Goal: Task Accomplishment & Management: Complete application form

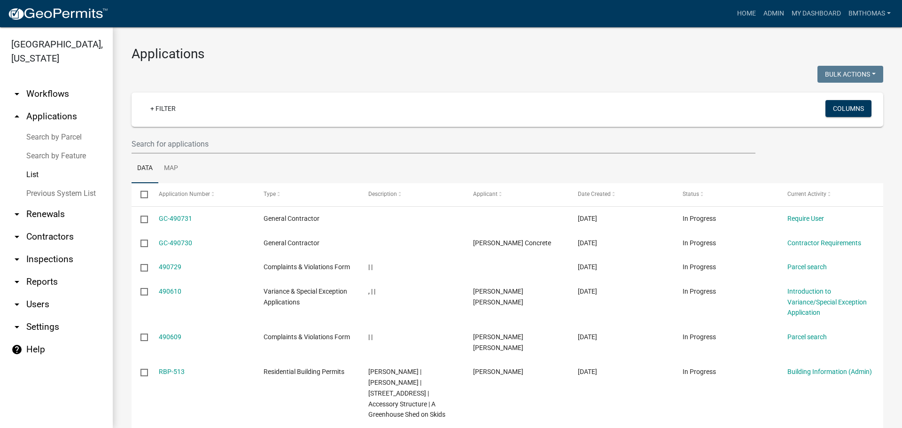
select select "3: 100"
click at [177, 146] on input "text" at bounding box center [444, 143] width 624 height 19
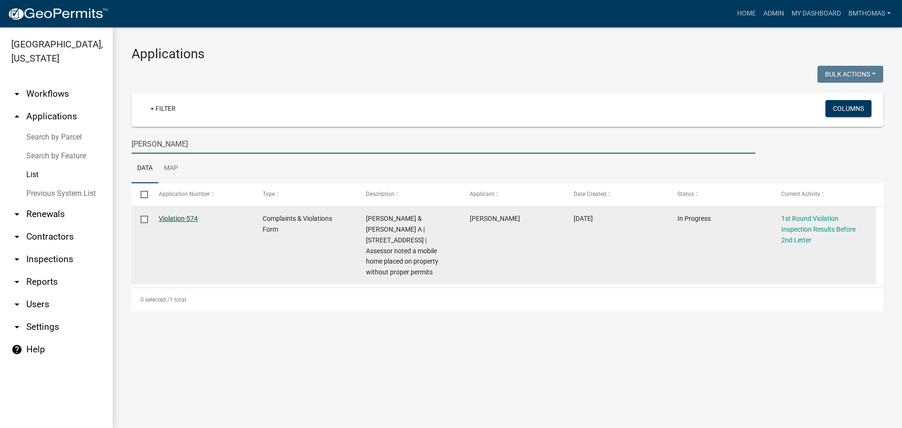
type input "[PERSON_NAME]"
click at [178, 222] on link "Violation-574" at bounding box center [178, 219] width 39 height 8
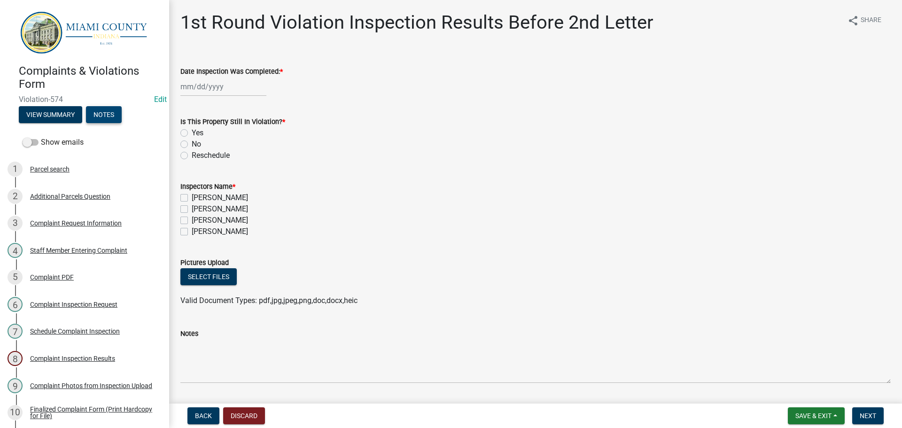
click at [112, 117] on button "Notes" at bounding box center [104, 114] width 36 height 17
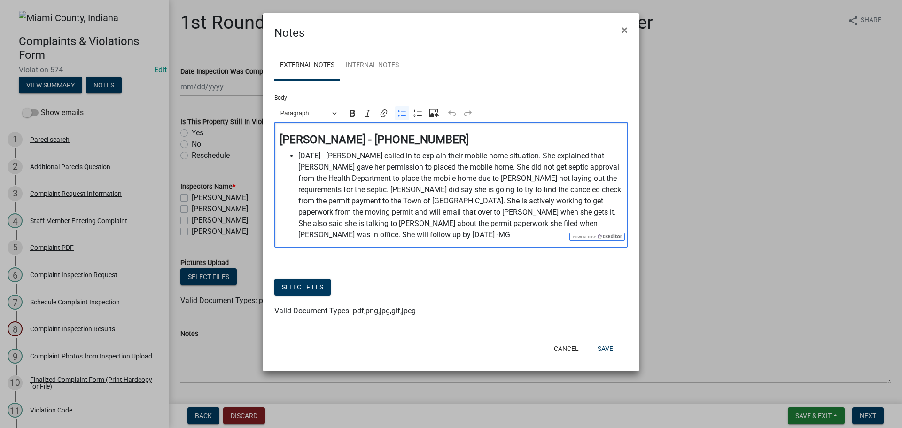
click at [612, 227] on span "[DATE] - [PERSON_NAME] called in to explain their mobile home situation. She ex…" at bounding box center [460, 195] width 325 height 90
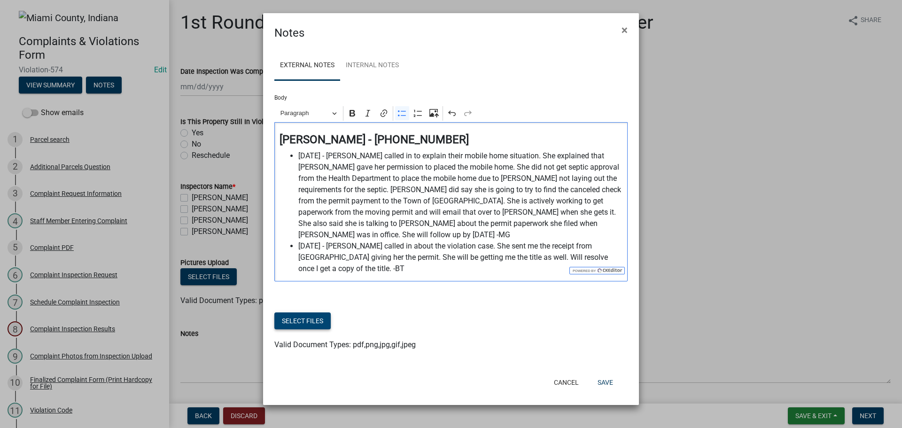
click at [315, 312] on button "Select files" at bounding box center [302, 320] width 56 height 17
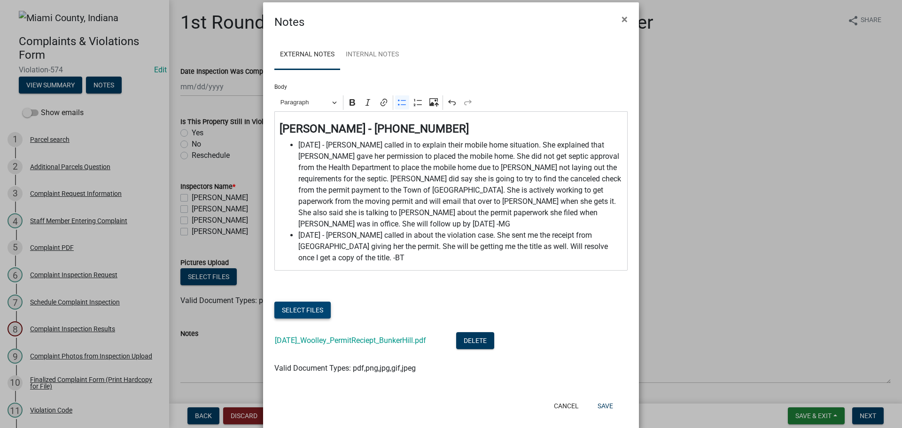
scroll to position [14, 0]
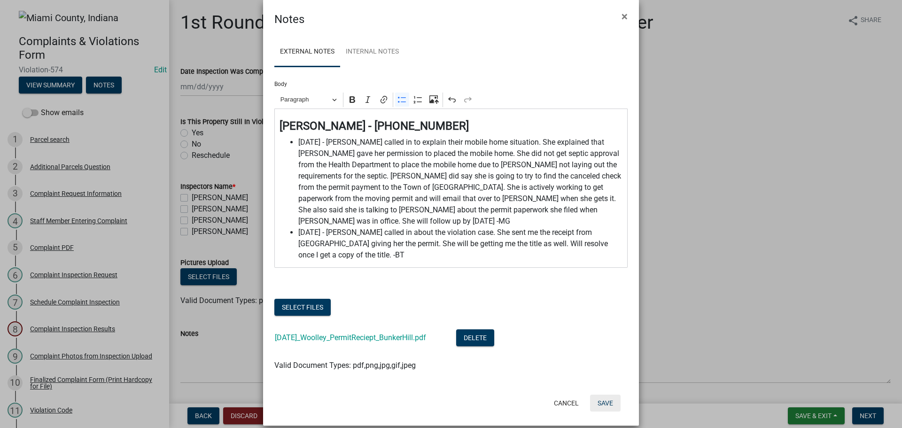
click at [599, 395] on button "Save" at bounding box center [605, 403] width 31 height 17
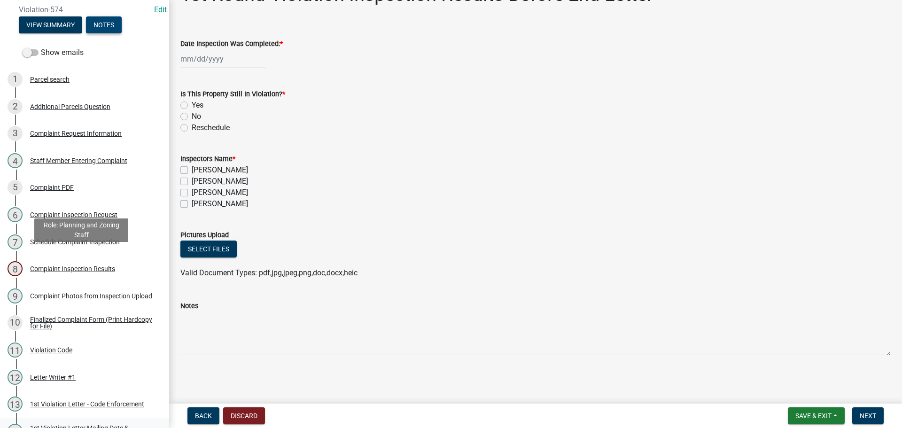
scroll to position [188, 0]
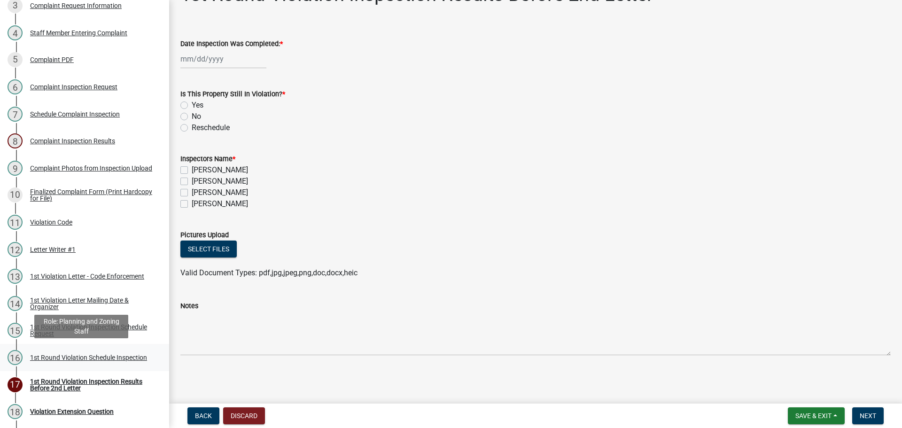
click at [62, 354] on div "1st Round Violation Schedule Inspection" at bounding box center [88, 357] width 117 height 7
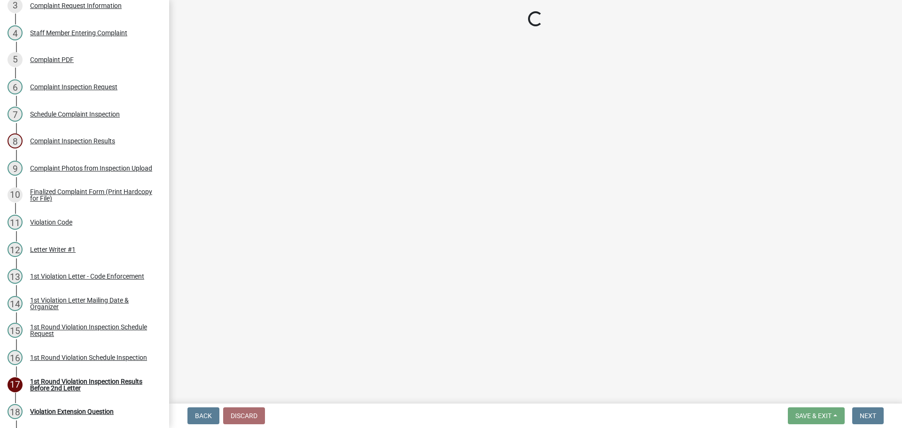
select select "0324ce59-dc13-463c-88f6-21718b6e040a"
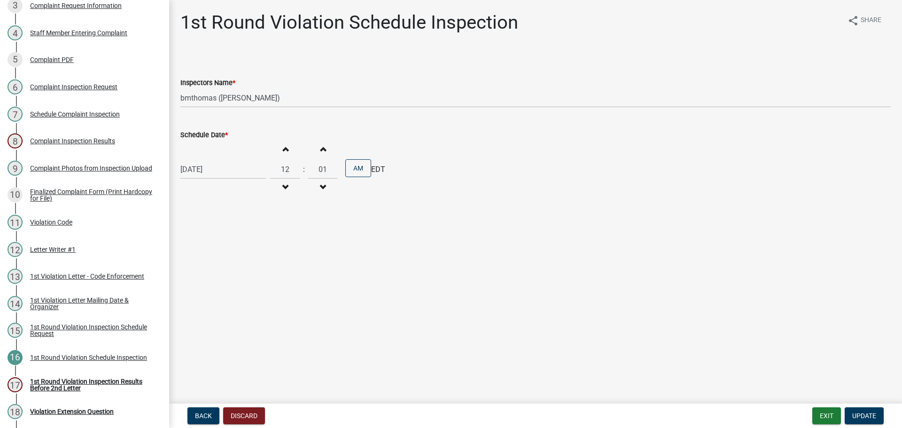
click at [227, 171] on div "[DATE]" at bounding box center [223, 169] width 86 height 19
select select "10"
select select "2025"
click at [190, 283] on div "27" at bounding box center [189, 279] width 15 height 15
type input "[DATE]"
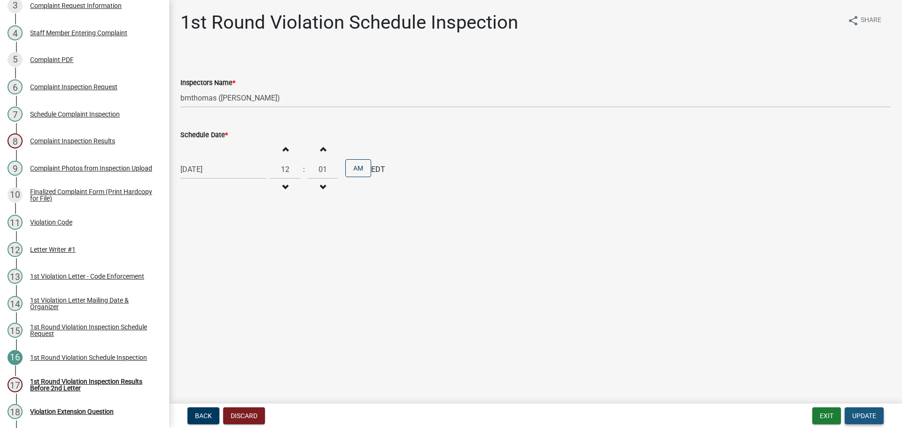
click at [878, 419] on button "Update" at bounding box center [864, 415] width 39 height 17
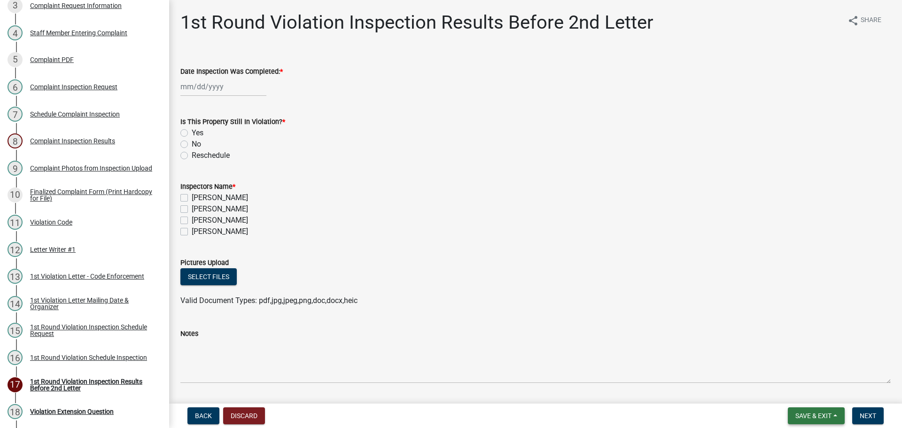
click at [822, 415] on span "Save & Exit" at bounding box center [813, 416] width 36 height 8
click at [821, 393] on button "Save & Exit" at bounding box center [807, 391] width 75 height 23
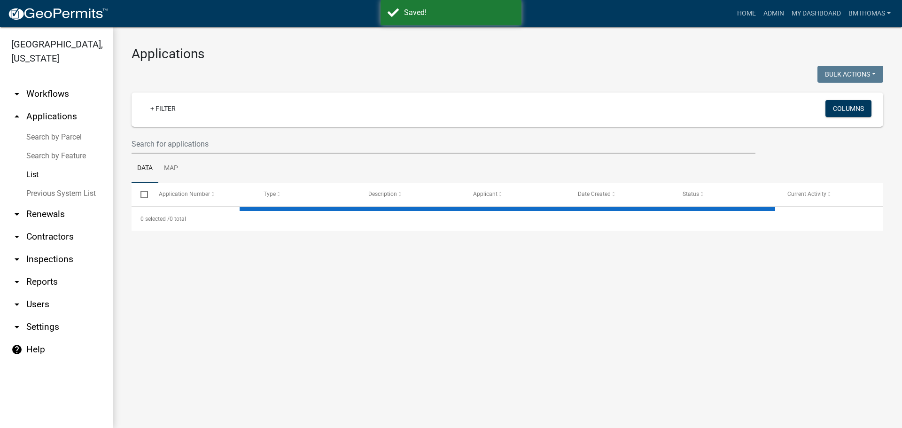
select select "3: 100"
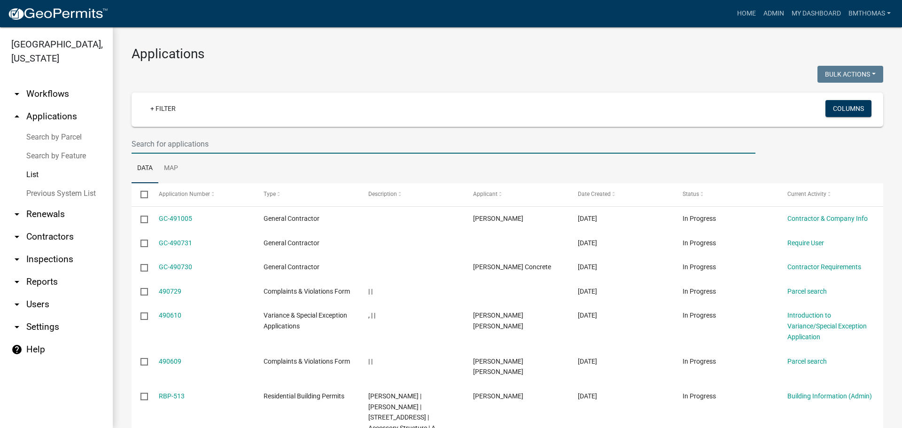
click at [191, 147] on input "text" at bounding box center [444, 143] width 624 height 19
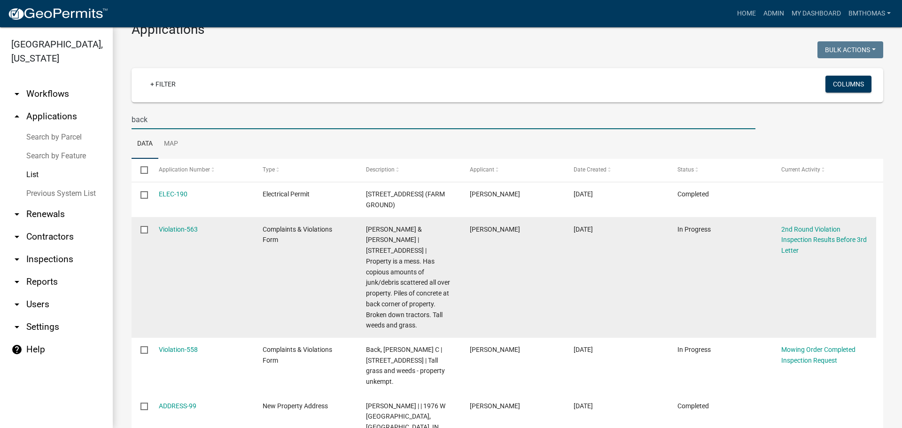
scroll to position [47, 0]
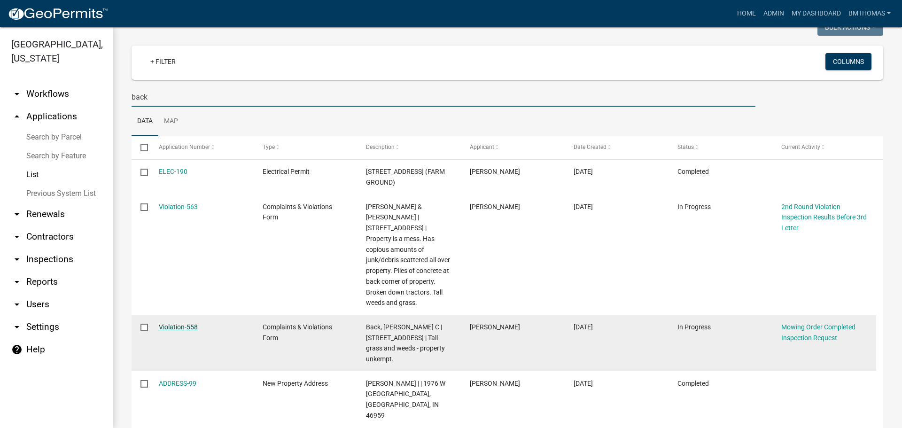
type input "back"
click at [188, 323] on link "Violation-558" at bounding box center [178, 327] width 39 height 8
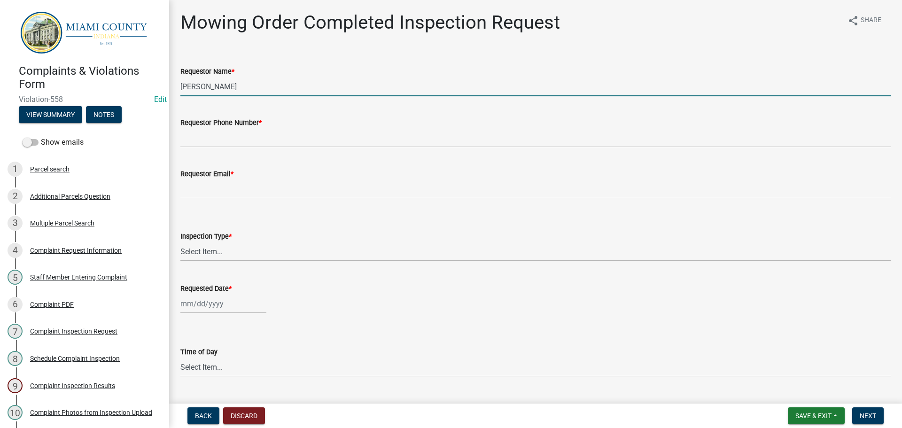
drag, startPoint x: 244, startPoint y: 86, endPoint x: 179, endPoint y: 85, distance: 65.3
click at [179, 85] on div "Requestor Name * [PERSON_NAME]" at bounding box center [535, 75] width 724 height 44
type input "[PERSON_NAME] Back"
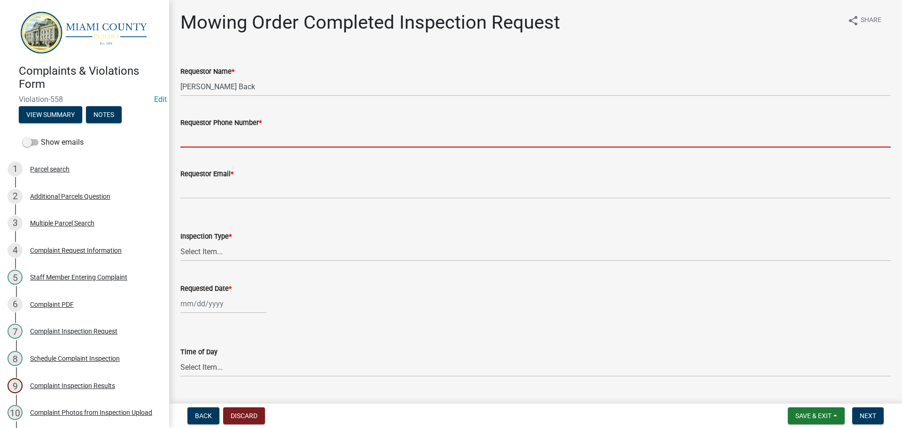
click at [240, 131] on input "Requestor Phone Number *" at bounding box center [535, 137] width 710 height 19
type input "000-000-0000"
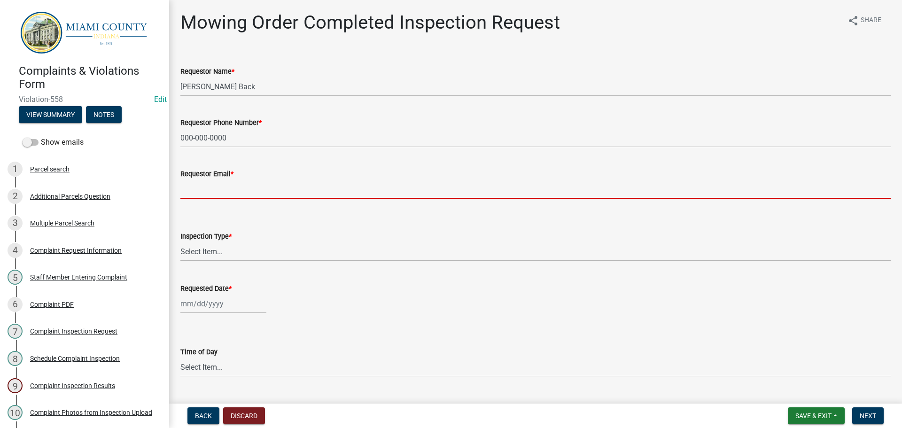
click at [245, 183] on input "Requestor Email *" at bounding box center [535, 188] width 710 height 19
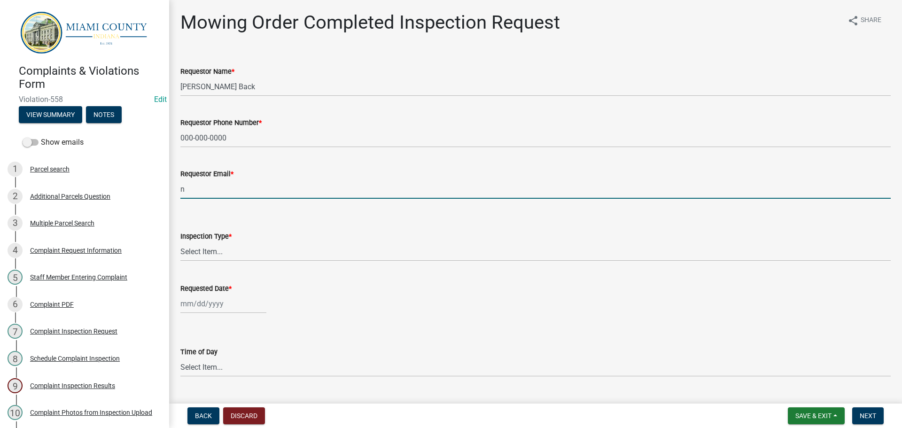
type input "[EMAIL_ADDRESS][DOMAIN_NAME]"
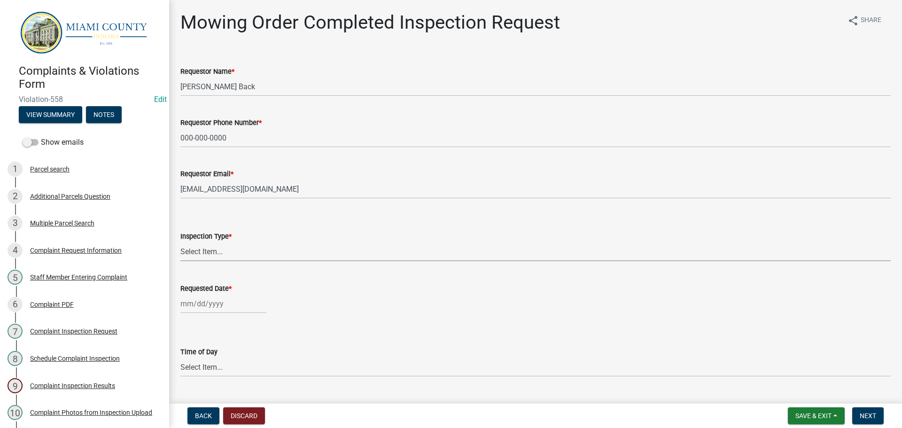
click at [238, 247] on select "Select Item... Mowing Order After Contractor Inspection" at bounding box center [535, 251] width 710 height 19
click at [180, 242] on select "Select Item... Mowing Order After Contractor Inspection" at bounding box center [535, 251] width 710 height 19
select select "2ad8afcb-f3b2-45a7-ba9d-19177d2045a5"
click at [214, 301] on div at bounding box center [223, 303] width 86 height 19
select select "10"
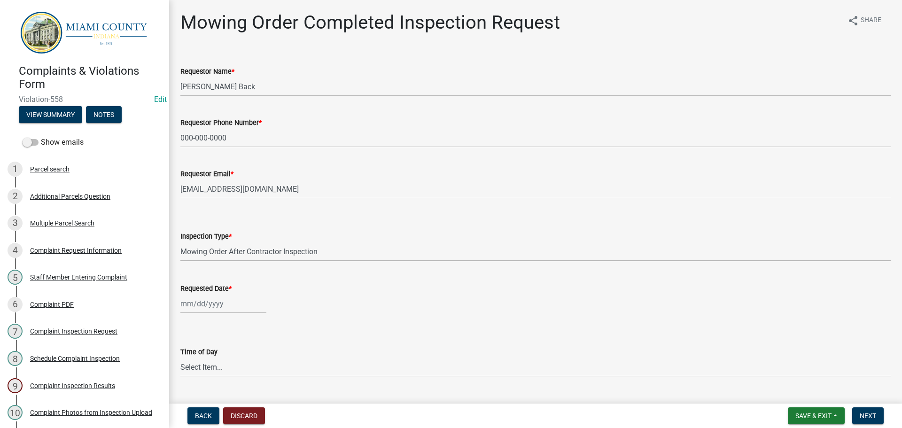
select select "2025"
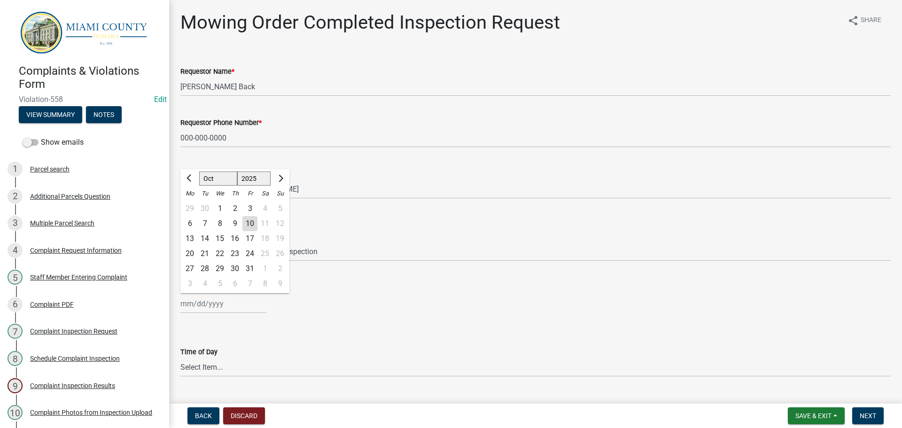
click at [231, 223] on div "9" at bounding box center [234, 223] width 15 height 15
type input "[DATE]"
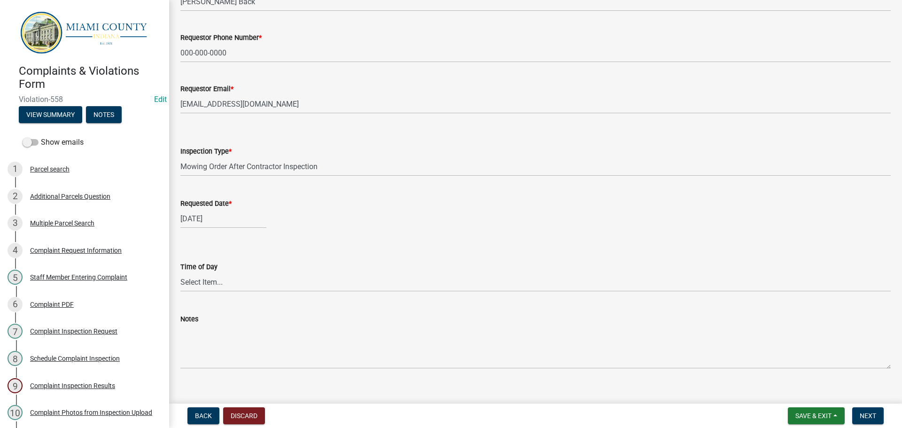
scroll to position [98, 0]
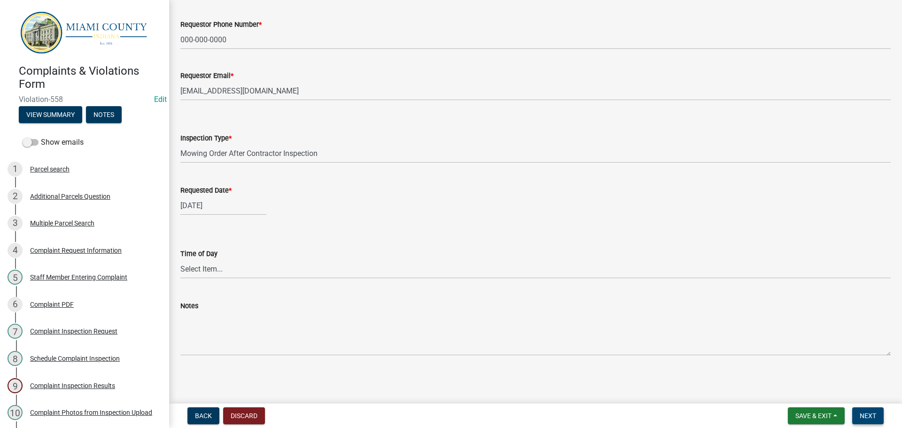
click at [872, 417] on span "Next" at bounding box center [868, 416] width 16 height 8
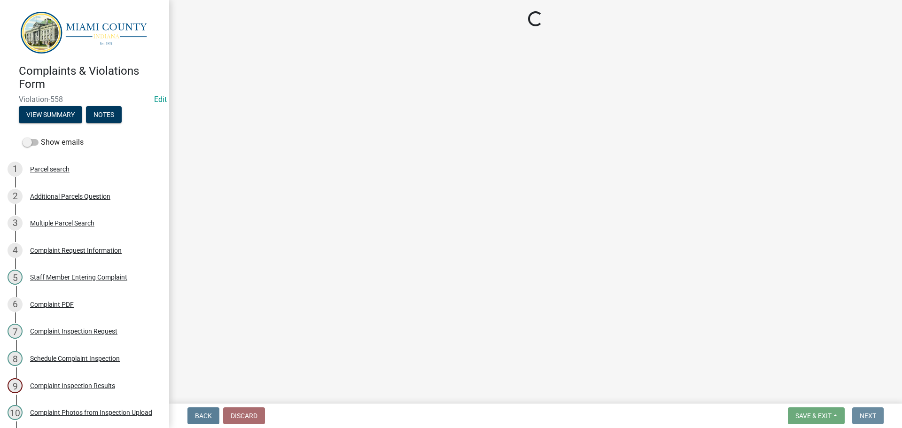
scroll to position [0, 0]
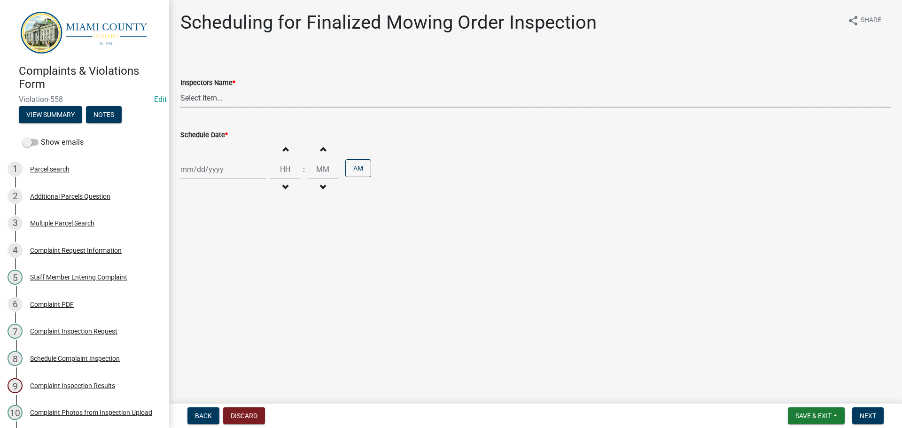
click at [217, 94] on select "Select Item... bmthomas ([PERSON_NAME]) croser ([PERSON_NAME]) [PERSON_NAME] ([…" at bounding box center [535, 97] width 710 height 19
select select "0324ce59-dc13-463c-88f6-21718b6e040a"
click at [180, 88] on select "Select Item... bmthomas ([PERSON_NAME]) croser ([PERSON_NAME]) [PERSON_NAME] ([…" at bounding box center [535, 97] width 710 height 19
click at [218, 170] on div at bounding box center [223, 169] width 86 height 19
select select "10"
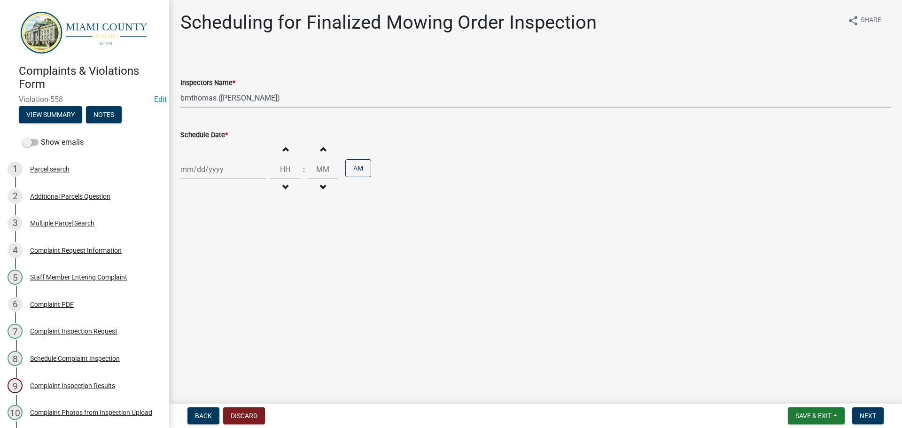
select select "2025"
click at [231, 234] on div "9" at bounding box center [234, 234] width 15 height 15
type input "[DATE]"
click at [875, 418] on span "Next" at bounding box center [868, 416] width 16 height 8
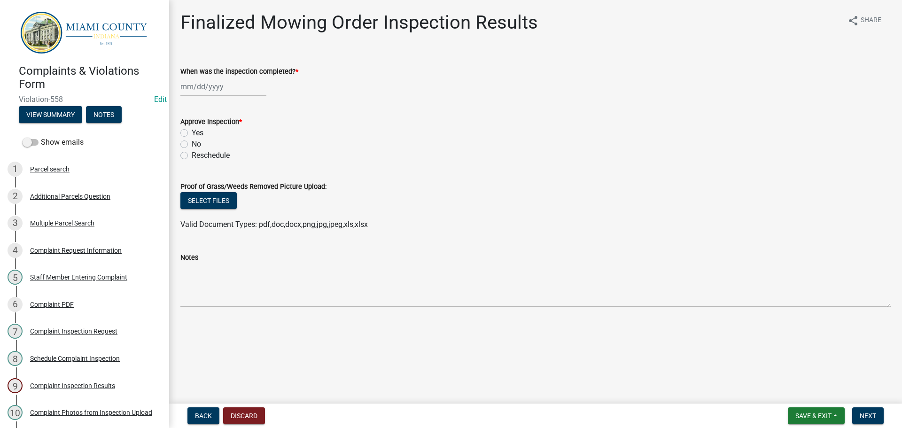
select select "10"
select select "2025"
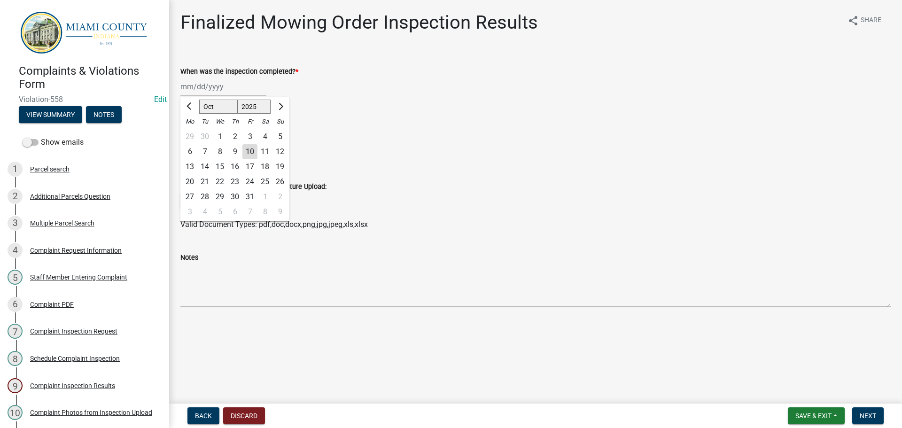
click at [204, 86] on div "[PERSON_NAME] Feb Mar Apr [PERSON_NAME][DATE] Oct Nov [DATE] 1526 1527 1528 152…" at bounding box center [223, 86] width 86 height 19
click at [236, 152] on div "9" at bounding box center [234, 151] width 15 height 15
type input "[DATE]"
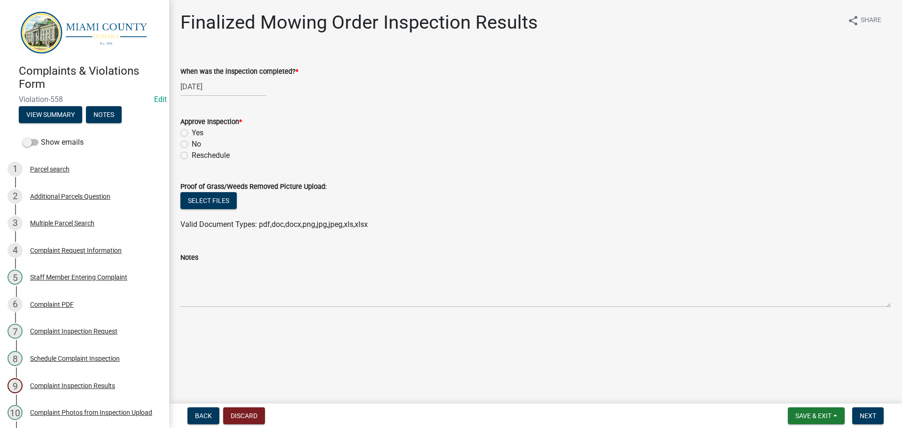
click at [192, 134] on label "Yes" at bounding box center [198, 132] width 12 height 11
click at [192, 133] on input "Yes" at bounding box center [195, 130] width 6 height 6
radio input "true"
click at [202, 200] on button "Select files" at bounding box center [208, 200] width 56 height 17
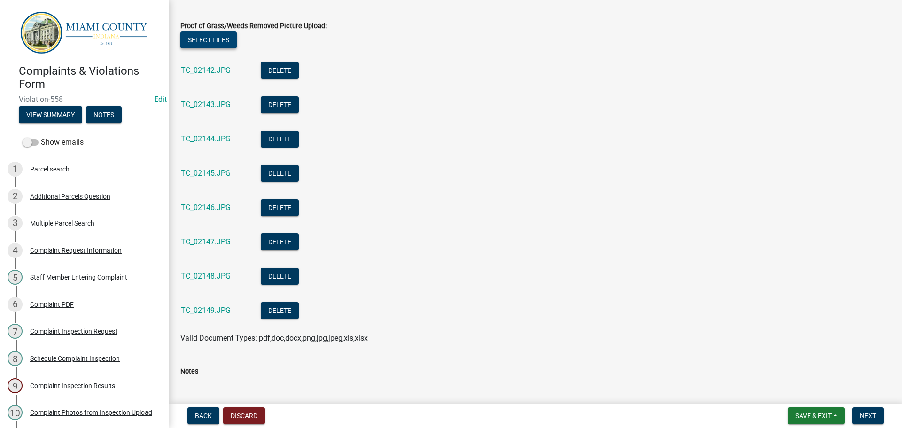
scroll to position [226, 0]
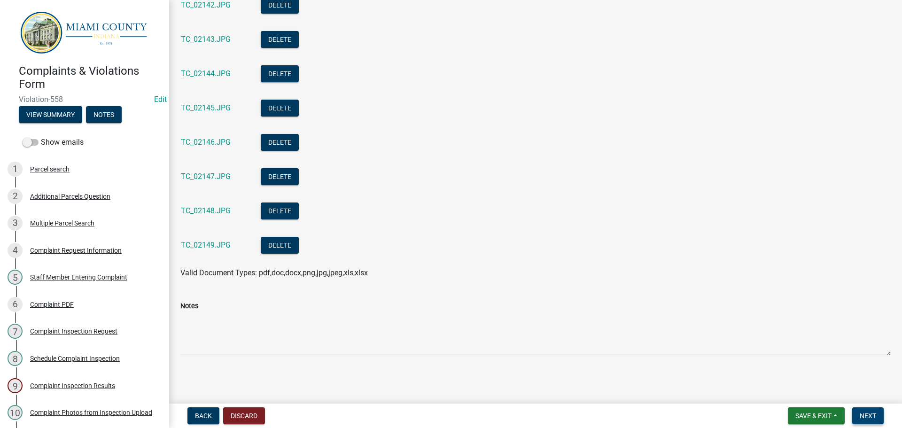
click at [883, 411] on button "Next" at bounding box center [867, 415] width 31 height 17
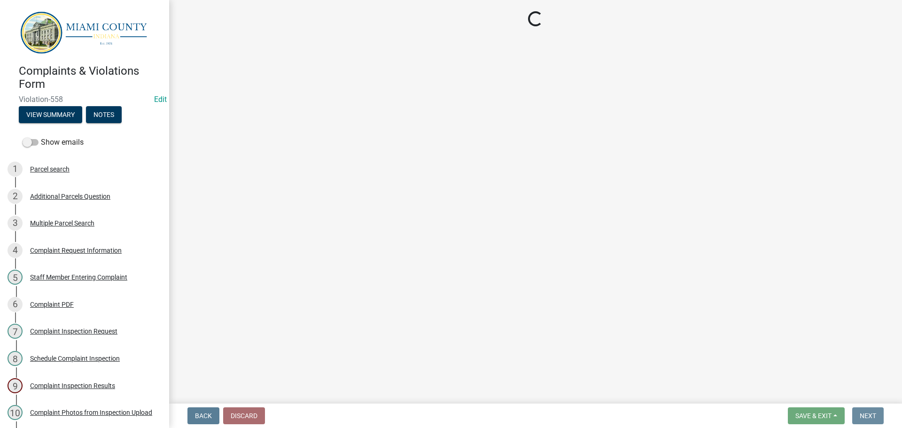
scroll to position [0, 0]
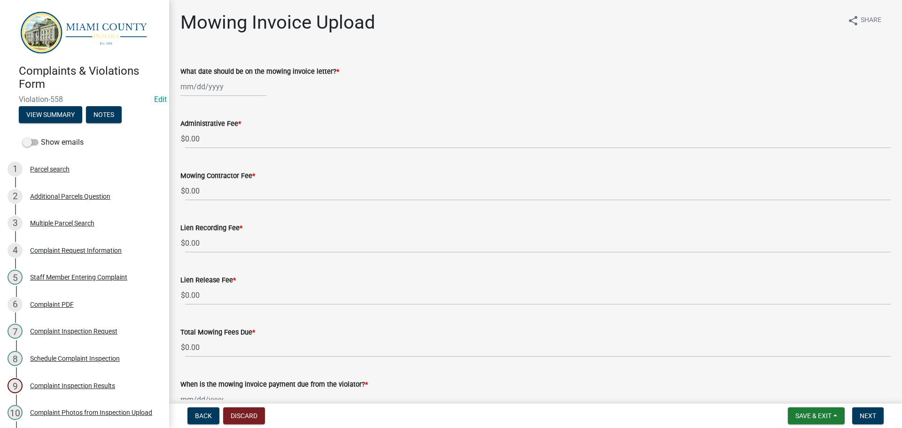
select select "10"
select select "2025"
click at [222, 87] on div "[PERSON_NAME] Feb Mar Apr [PERSON_NAME][DATE] Oct Nov [DATE] 1526 1527 1528 152…" at bounding box center [223, 86] width 86 height 19
click at [252, 153] on div "10" at bounding box center [249, 151] width 15 height 15
type input "[DATE]"
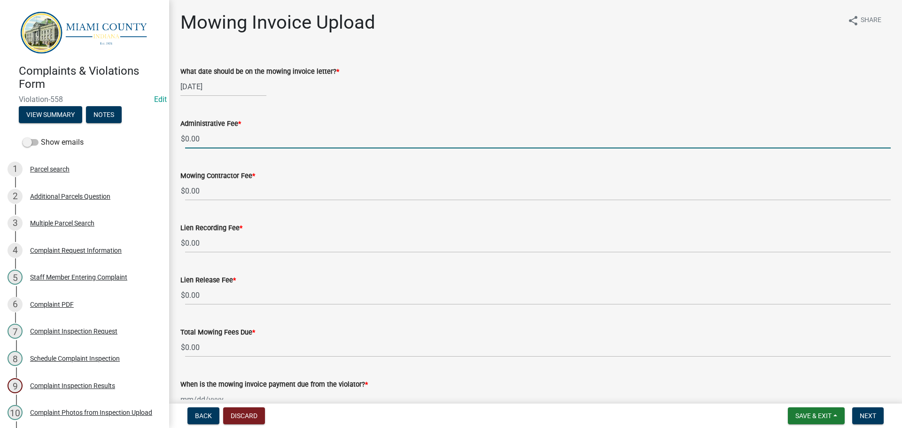
click at [217, 140] on input "0.00" at bounding box center [538, 138] width 706 height 19
click at [189, 138] on input "0.00" at bounding box center [538, 138] width 706 height 19
type input "10.00"
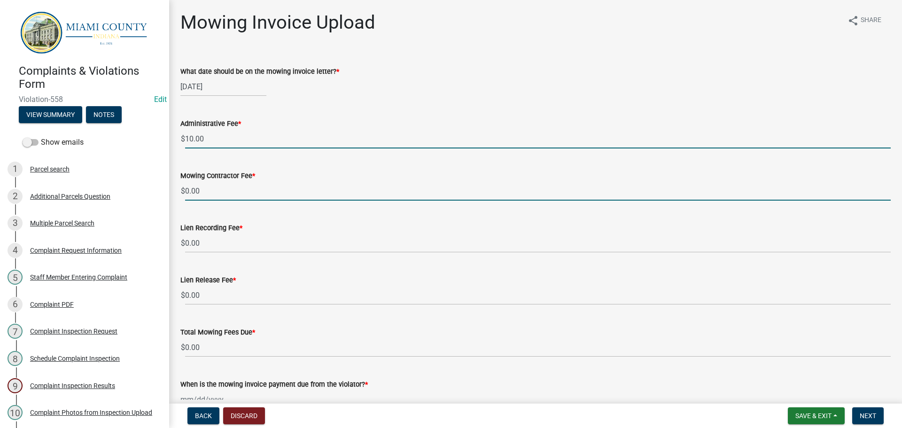
click at [188, 189] on input "0.00" at bounding box center [538, 190] width 706 height 19
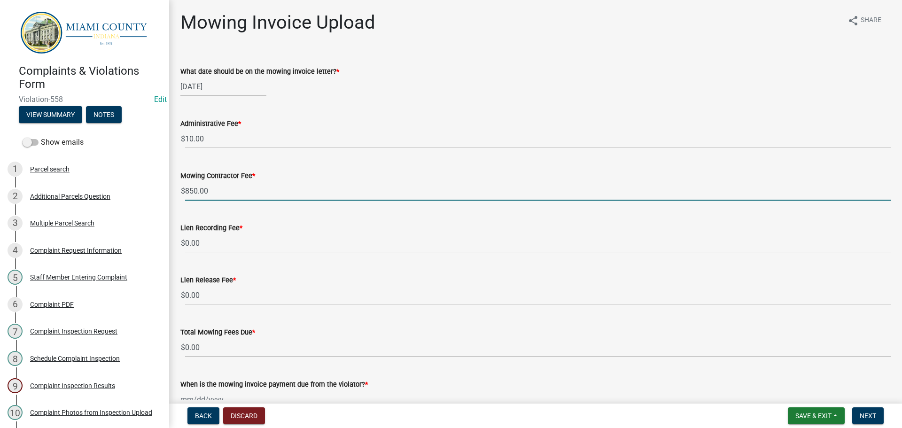
type input "850.00"
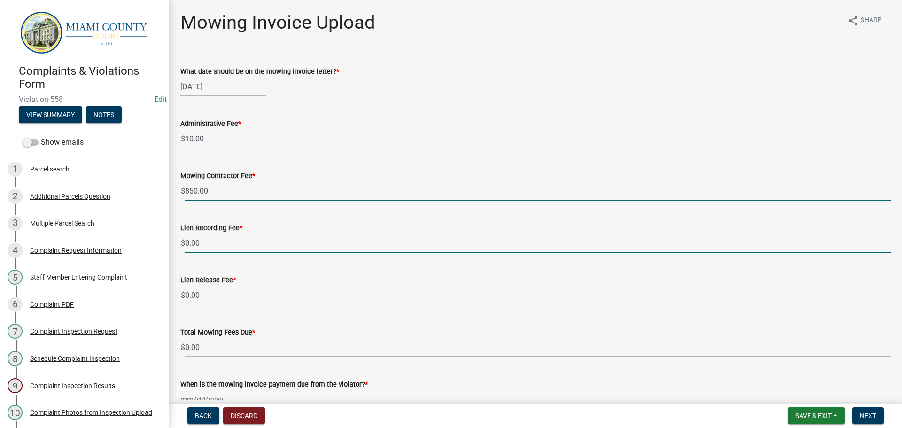
click at [189, 245] on input "0.00" at bounding box center [538, 243] width 706 height 19
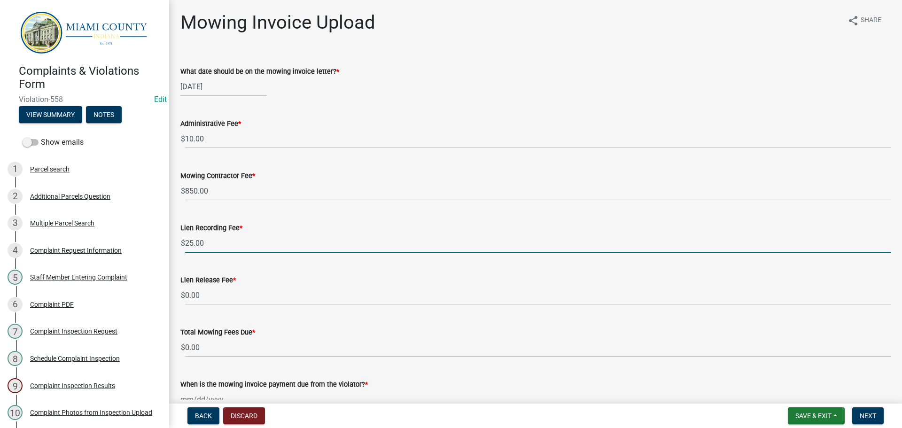
type input "25.00"
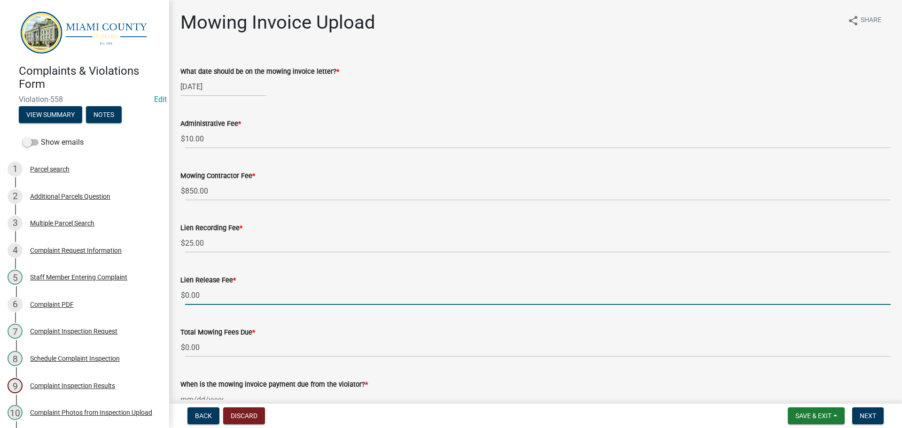
click at [188, 293] on input "0.00" at bounding box center [538, 295] width 706 height 19
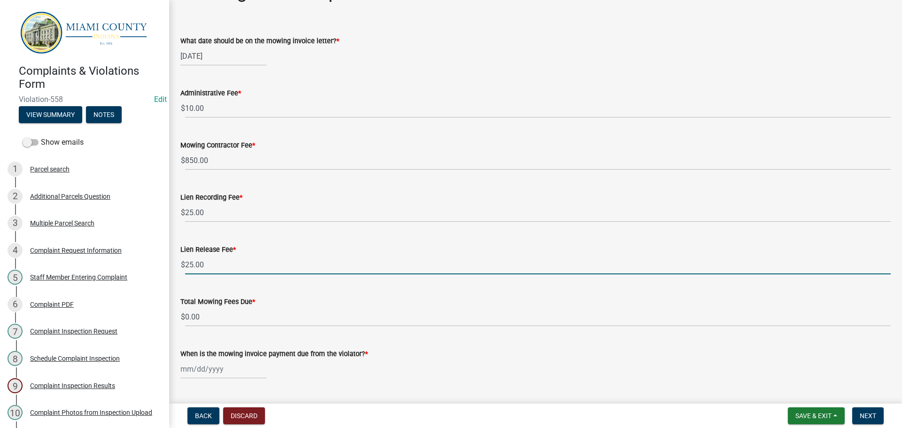
scroll to position [47, 0]
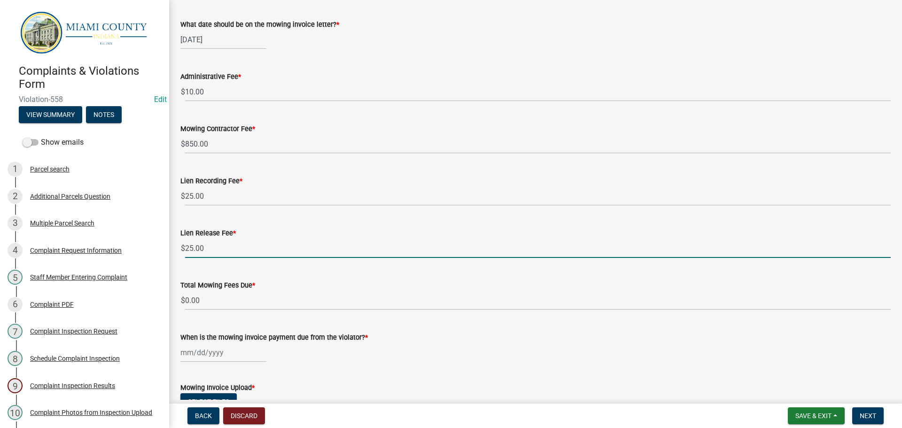
type input "25.00"
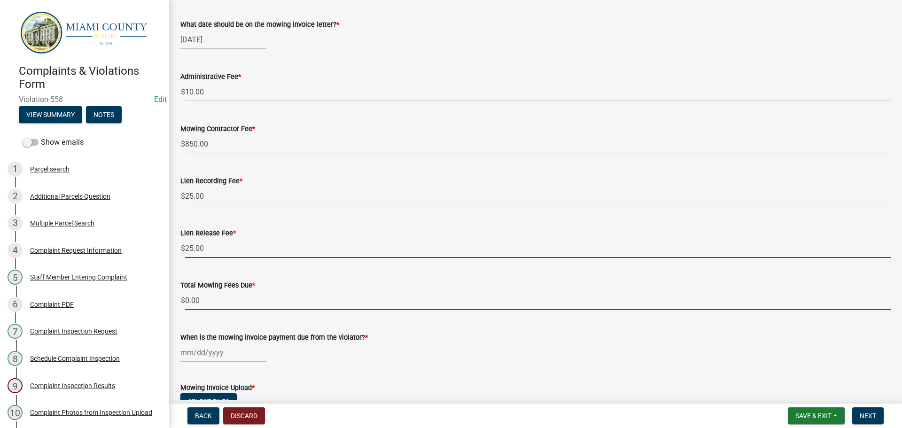
click at [190, 303] on input "0.00" at bounding box center [538, 300] width 706 height 19
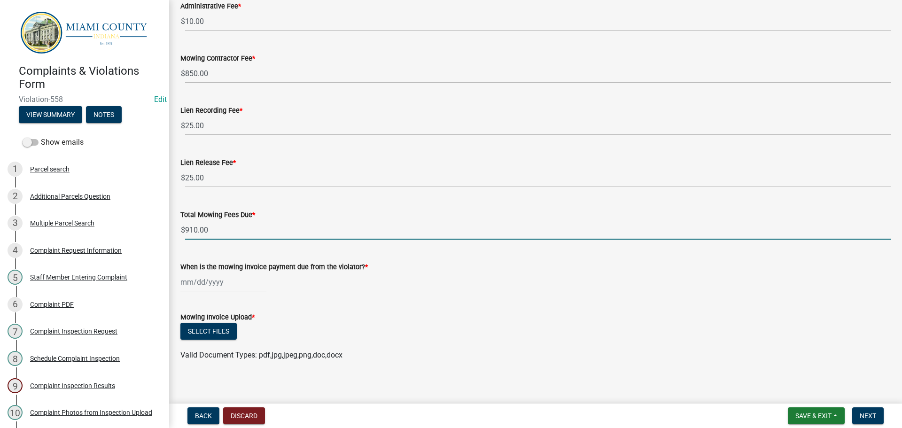
scroll to position [124, 0]
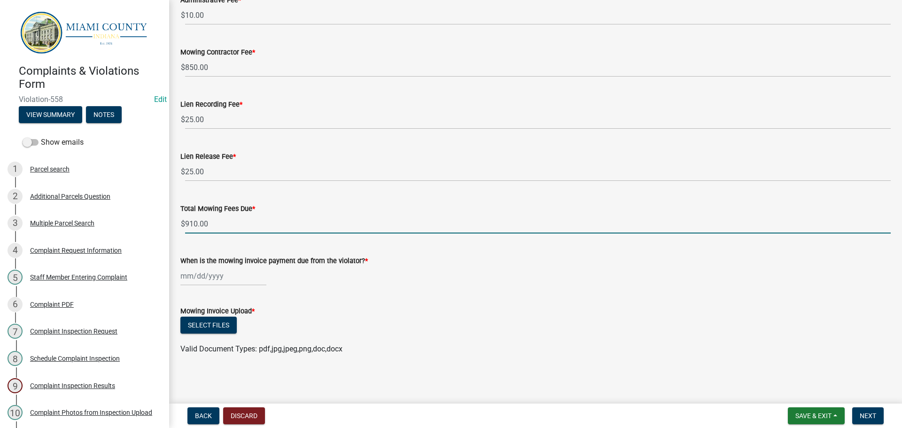
type input "910.00"
click at [203, 276] on div at bounding box center [223, 275] width 86 height 19
select select "10"
select select "2025"
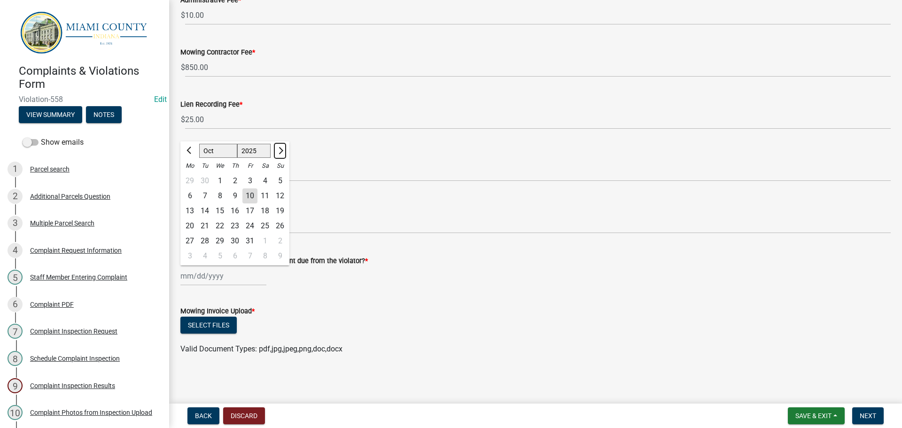
click at [280, 151] on span "Next month" at bounding box center [279, 150] width 7 height 7
select select "11"
click at [191, 212] on div "10" at bounding box center [189, 210] width 15 height 15
type input "[DATE]"
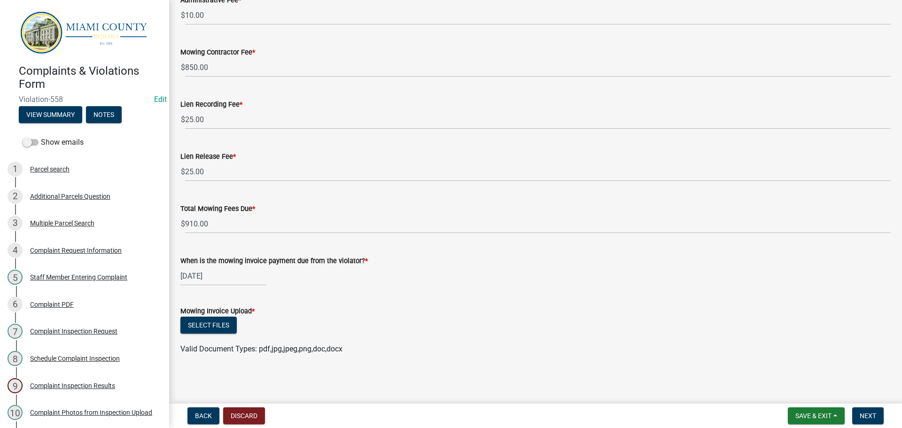
click at [379, 324] on div "Select files" at bounding box center [535, 326] width 710 height 19
click at [212, 322] on button "Select files" at bounding box center [208, 325] width 56 height 17
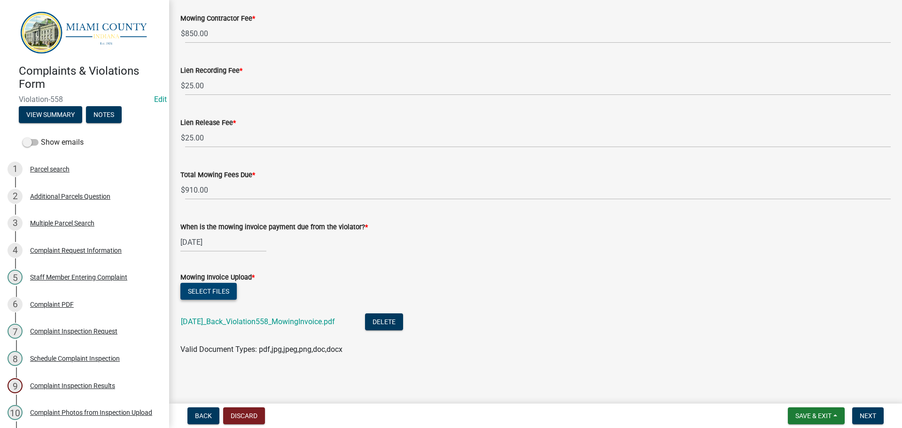
scroll to position [158, 0]
click at [884, 416] on form "Save & Exit Save Save & Exit Next" at bounding box center [835, 415] width 103 height 17
click at [878, 415] on button "Next" at bounding box center [867, 415] width 31 height 17
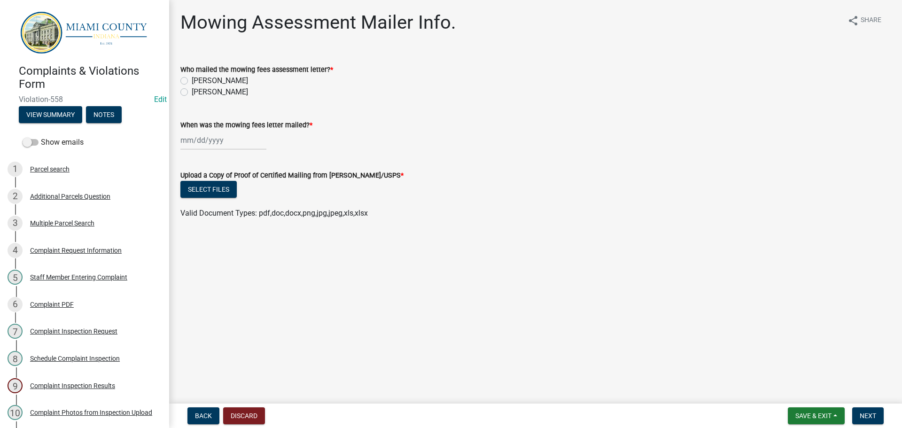
click at [192, 92] on label "[PERSON_NAME]" at bounding box center [220, 91] width 56 height 11
click at [192, 92] on input "[PERSON_NAME]" at bounding box center [195, 89] width 6 height 6
radio input "true"
click at [197, 144] on div at bounding box center [223, 140] width 86 height 19
select select "10"
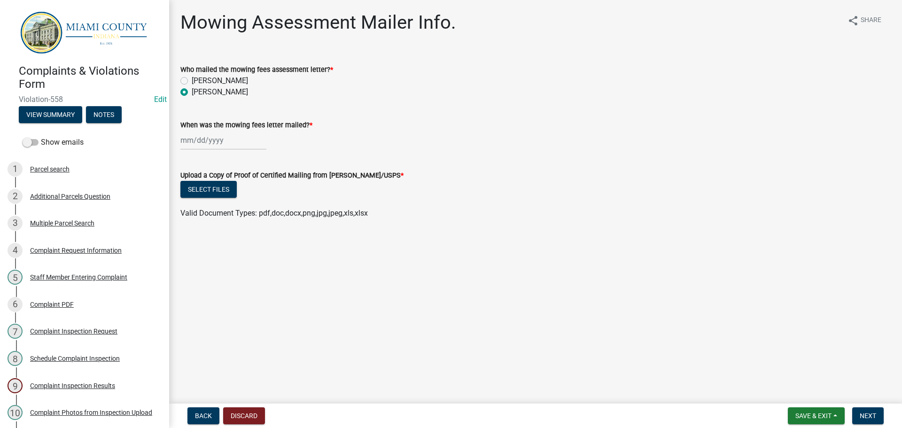
select select "2025"
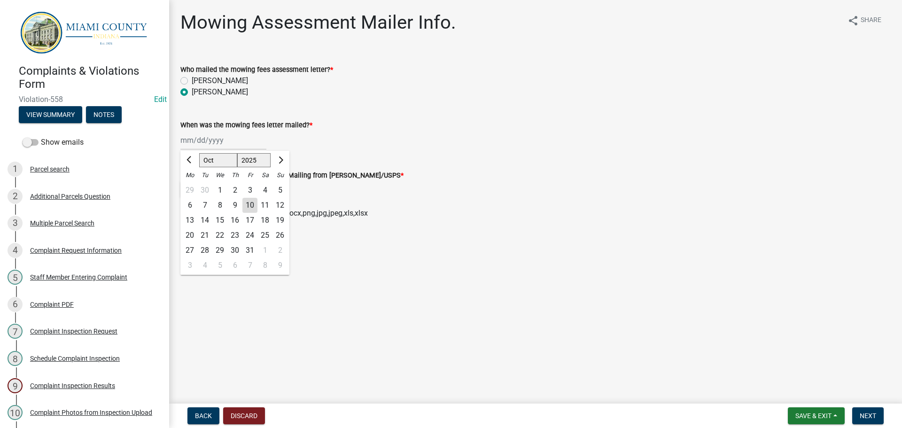
click at [250, 204] on div "10" at bounding box center [249, 205] width 15 height 15
type input "[DATE]"
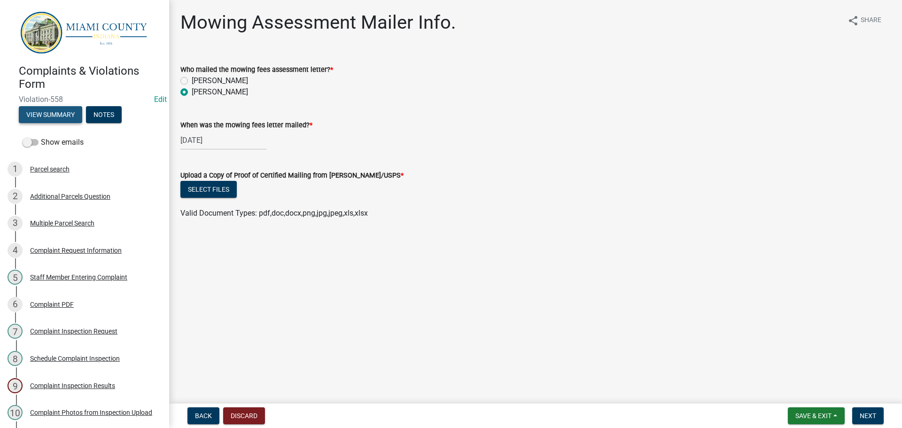
click at [74, 117] on button "View Summary" at bounding box center [50, 114] width 63 height 17
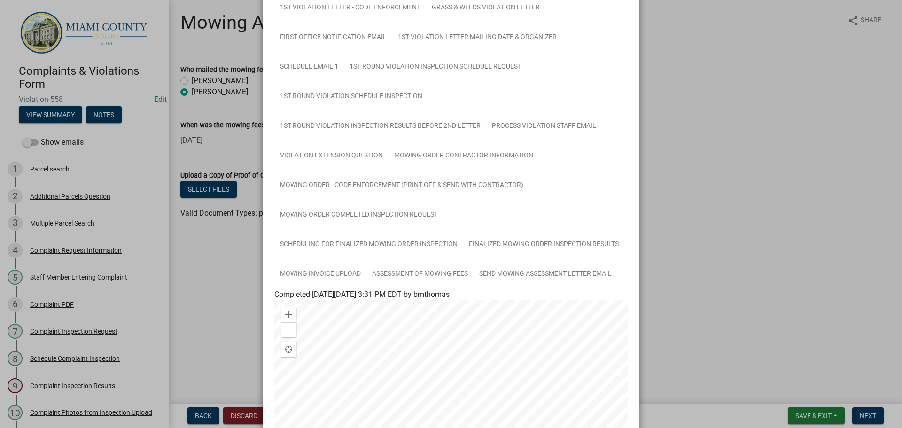
scroll to position [329, 0]
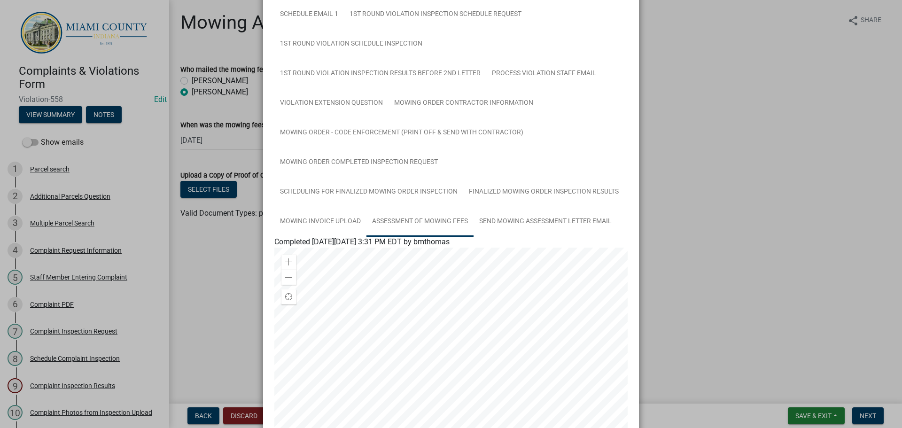
click at [406, 226] on link "Assessment of Mowing Fees" at bounding box center [419, 222] width 107 height 30
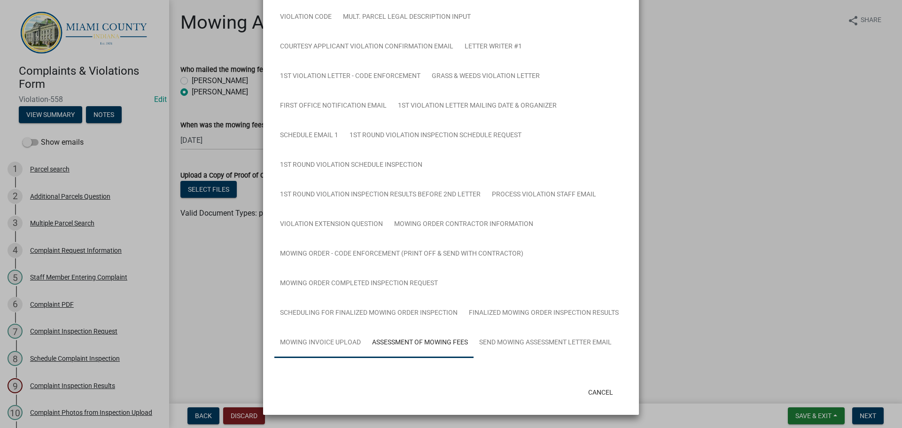
scroll to position [230, 0]
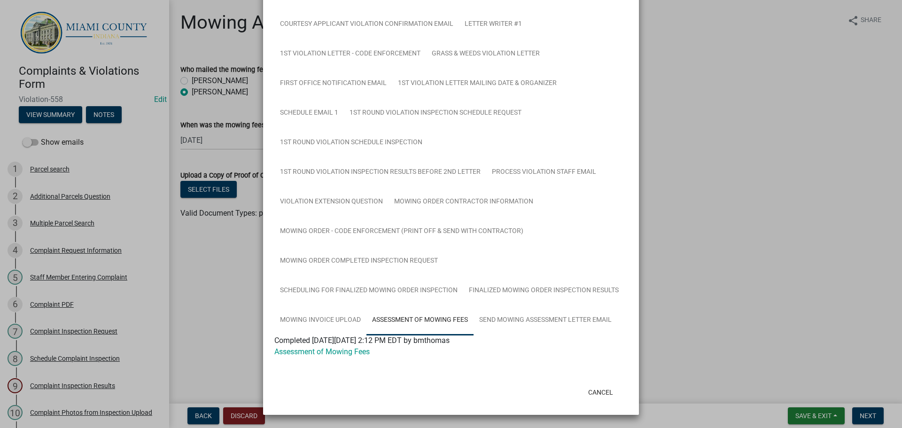
click at [334, 358] on div at bounding box center [450, 363] width 353 height 11
click at [335, 351] on link "Assessment of Mowing Fees" at bounding box center [321, 351] width 95 height 9
click at [591, 396] on button "Cancel" at bounding box center [601, 392] width 40 height 17
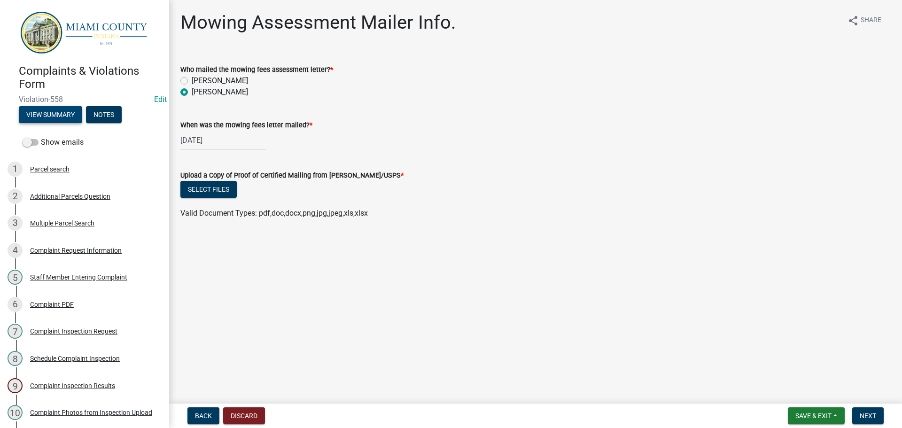
click at [50, 114] on button "View Summary" at bounding box center [50, 114] width 63 height 17
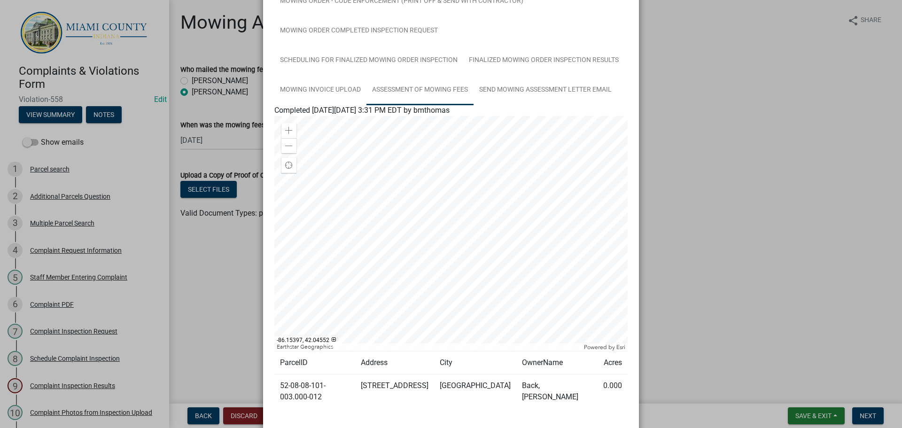
click at [428, 94] on link "Assessment of Mowing Fees" at bounding box center [419, 90] width 107 height 30
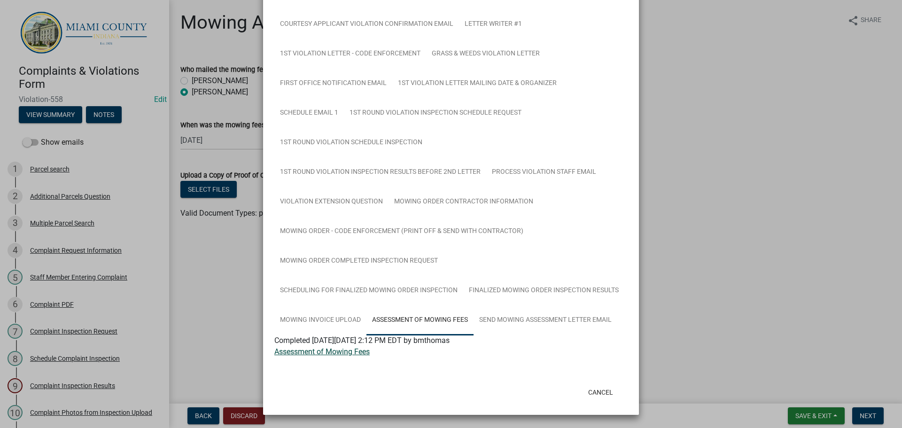
click at [340, 352] on link "Assessment of Mowing Fees" at bounding box center [321, 351] width 95 height 9
click at [600, 397] on button "Cancel" at bounding box center [601, 392] width 40 height 17
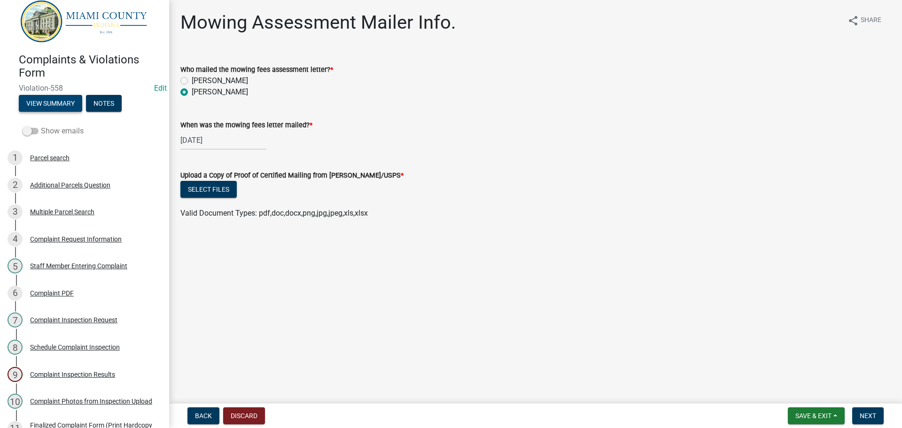
scroll to position [0, 0]
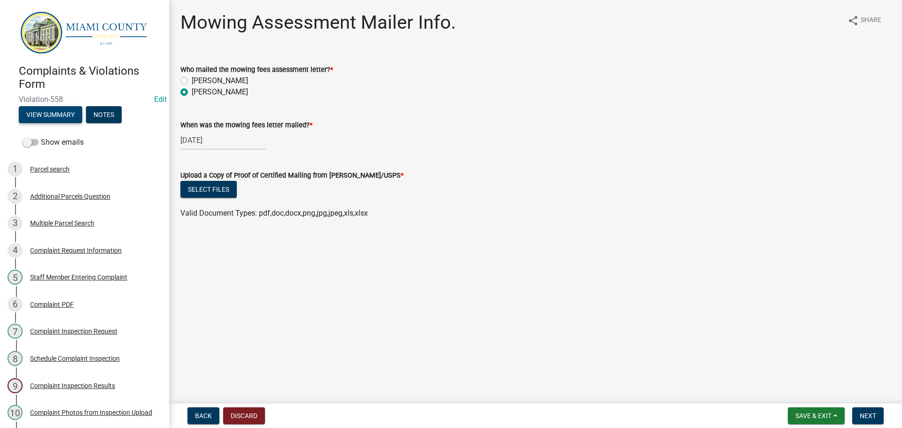
click at [66, 117] on button "View Summary" at bounding box center [50, 114] width 63 height 17
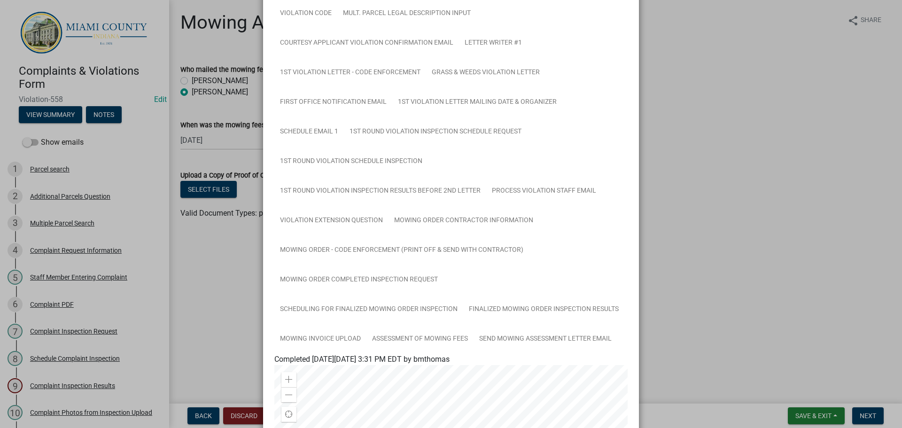
scroll to position [235, 0]
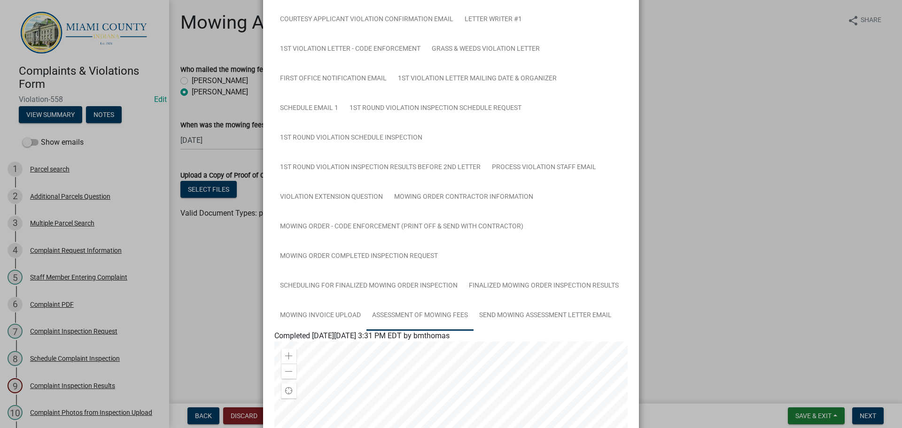
click at [440, 307] on link "Assessment of Mowing Fees" at bounding box center [419, 316] width 107 height 30
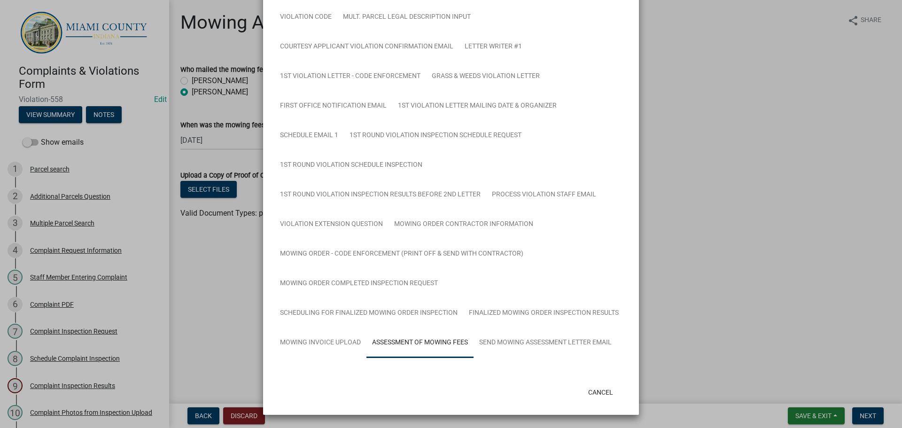
scroll to position [230, 0]
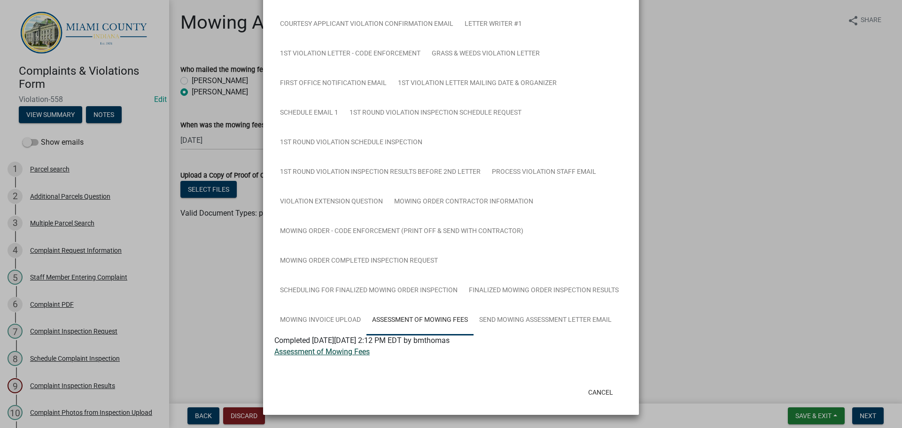
click at [338, 352] on link "Assessment of Mowing Fees" at bounding box center [321, 351] width 95 height 9
click at [595, 394] on button "Cancel" at bounding box center [601, 392] width 40 height 17
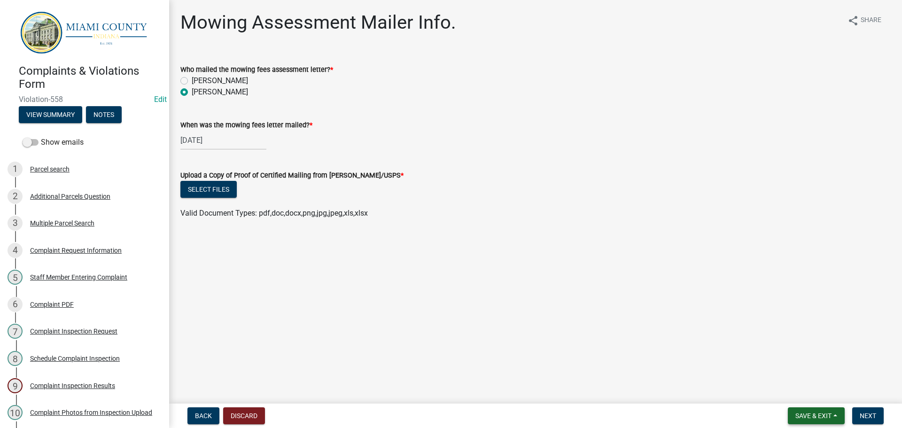
click at [798, 419] on span "Save & Exit" at bounding box center [813, 416] width 36 height 8
click at [797, 390] on button "Save & Exit" at bounding box center [807, 391] width 75 height 23
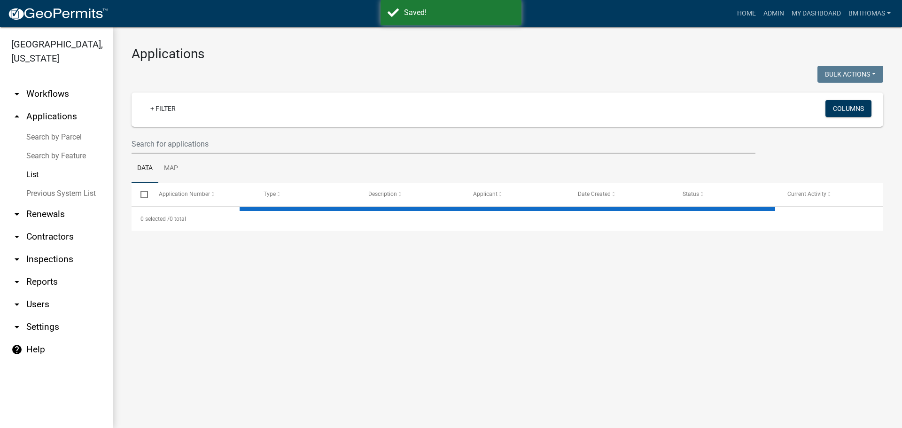
select select "3: 100"
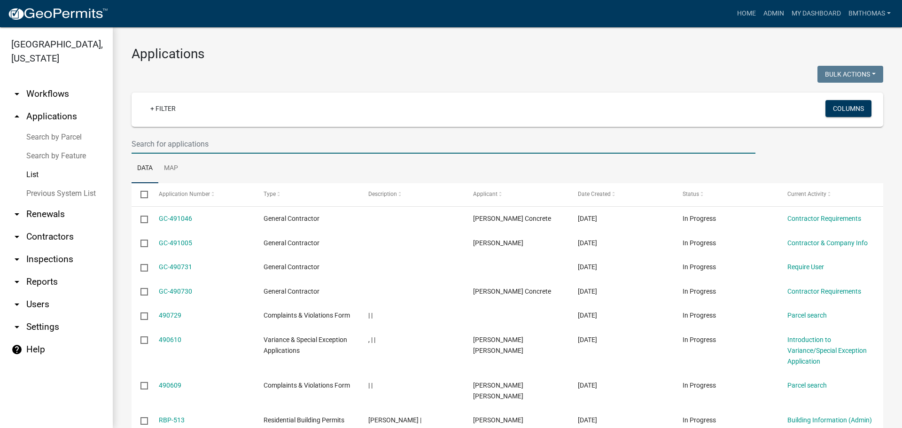
click at [177, 147] on input "text" at bounding box center [444, 143] width 624 height 19
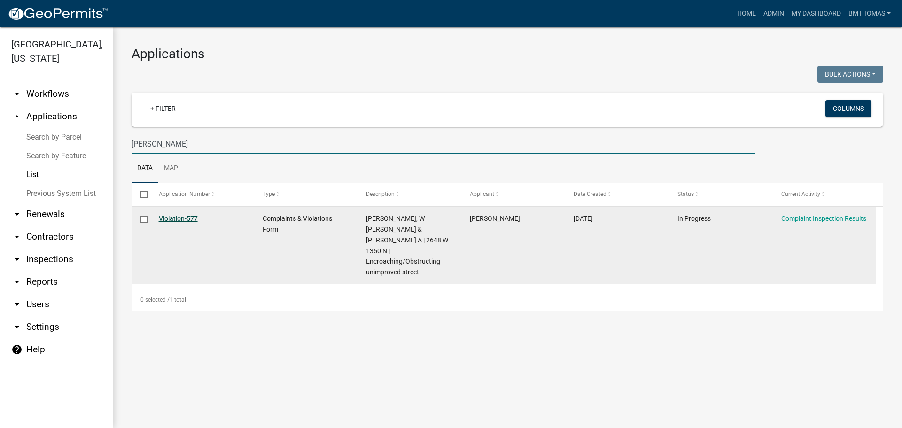
type input "[PERSON_NAME]"
click at [187, 220] on link "Violation-577" at bounding box center [178, 219] width 39 height 8
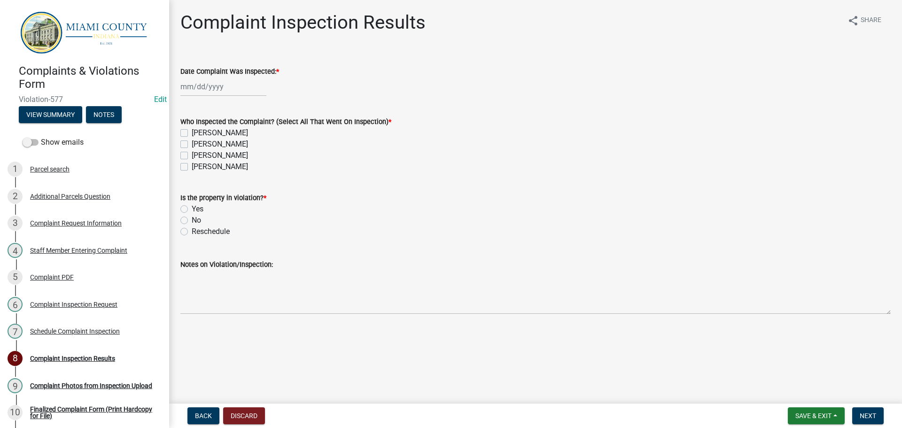
select select "10"
select select "2025"
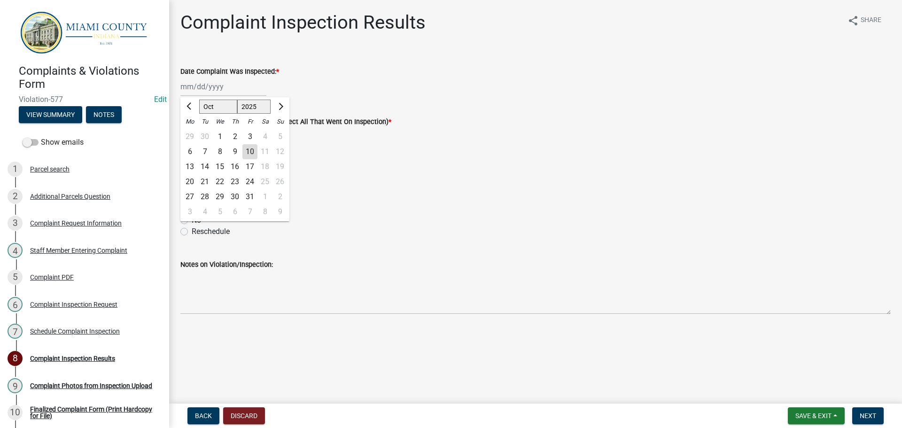
click at [200, 89] on div "[PERSON_NAME] Feb Mar Apr [PERSON_NAME][DATE] Oct Nov [DATE] 1526 1527 1528 152…" at bounding box center [223, 86] width 86 height 19
click at [207, 153] on div "7" at bounding box center [204, 151] width 15 height 15
type input "[DATE]"
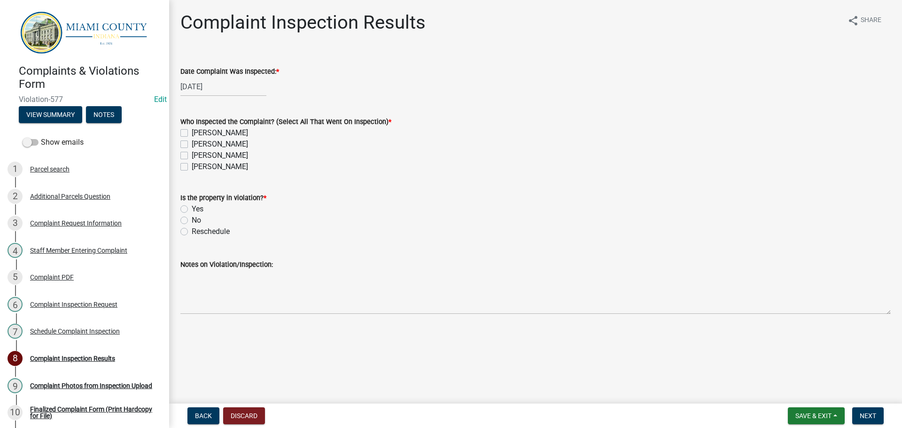
click at [192, 155] on label "[PERSON_NAME]" at bounding box center [220, 155] width 56 height 11
click at [192, 155] on input "[PERSON_NAME]" at bounding box center [195, 153] width 6 height 6
checkbox input "true"
checkbox input "false"
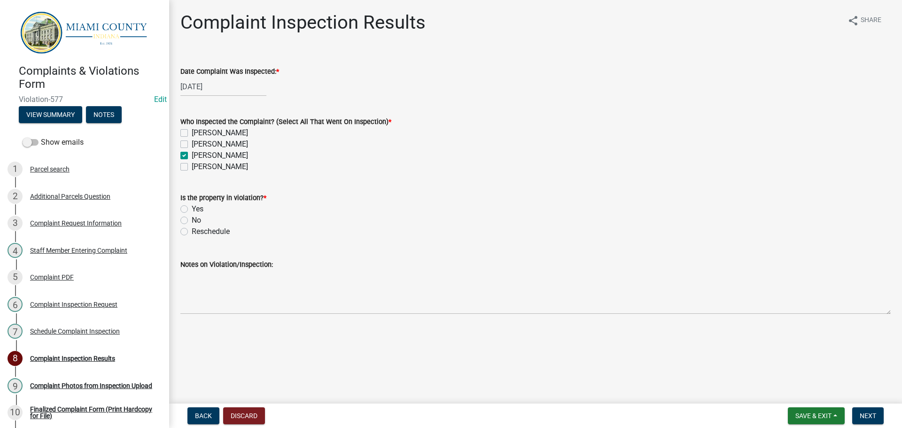
checkbox input "true"
checkbox input "false"
click at [192, 144] on label "[PERSON_NAME]" at bounding box center [220, 144] width 56 height 11
click at [192, 144] on input "[PERSON_NAME]" at bounding box center [195, 142] width 6 height 6
checkbox input "true"
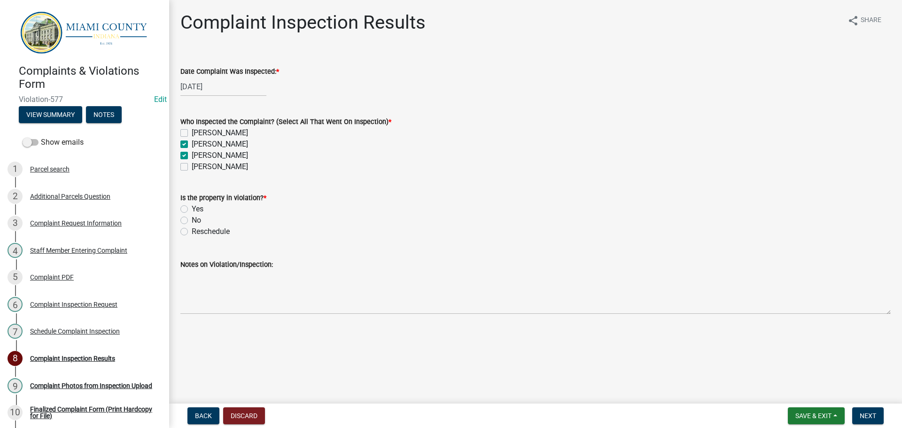
checkbox input "false"
checkbox input "true"
checkbox input "false"
click at [192, 219] on label "No" at bounding box center [196, 220] width 9 height 11
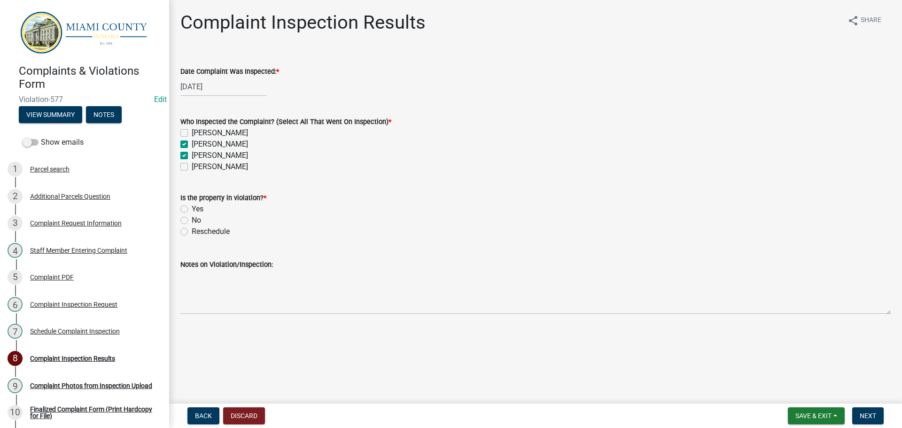
click at [192, 219] on input "No" at bounding box center [195, 218] width 6 height 6
radio input "true"
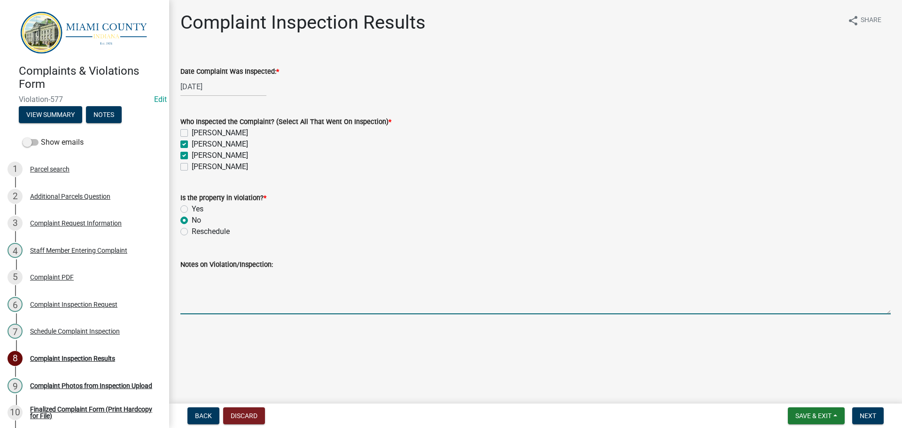
click at [240, 302] on textarea "Notes on Violation/Inspection:" at bounding box center [535, 292] width 710 height 44
type textarea "J"
type textarea "A"
type textarea "Did not appear to be in violation. Did not note any logs or trees blocking unim…"
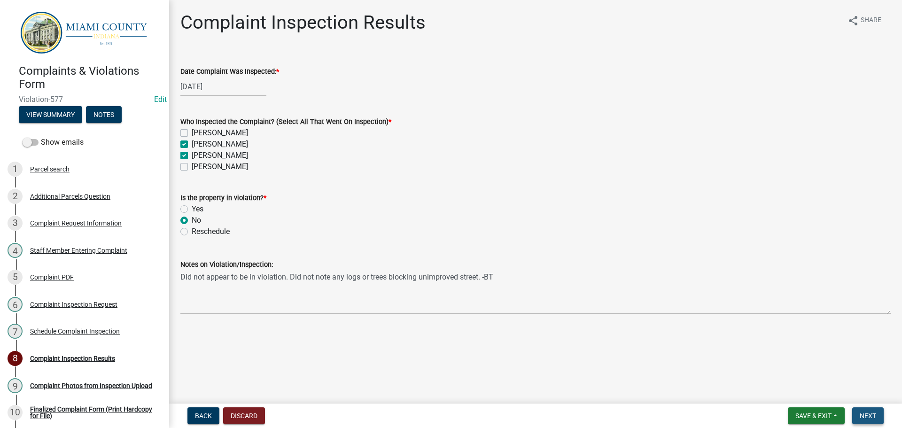
click at [866, 418] on span "Next" at bounding box center [868, 416] width 16 height 8
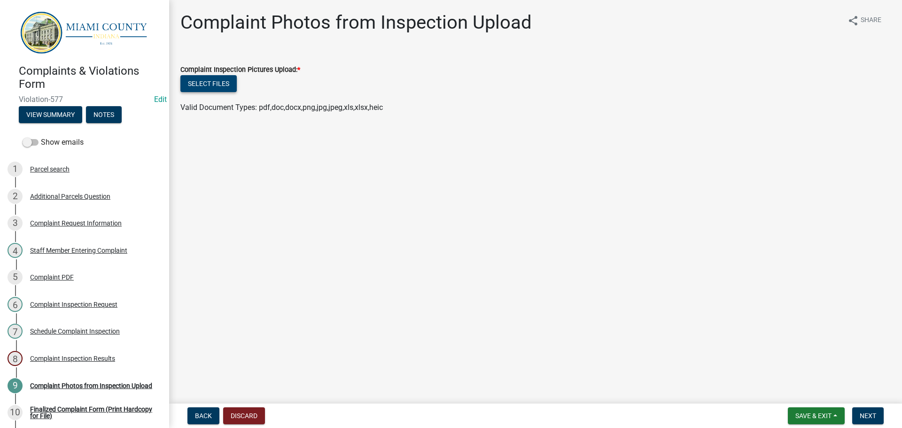
click at [230, 81] on button "Select files" at bounding box center [208, 83] width 56 height 17
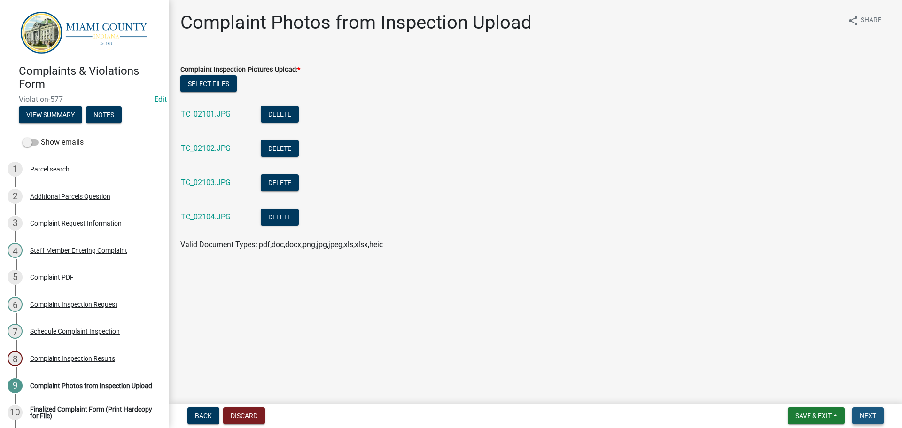
click at [865, 407] on button "Next" at bounding box center [867, 415] width 31 height 17
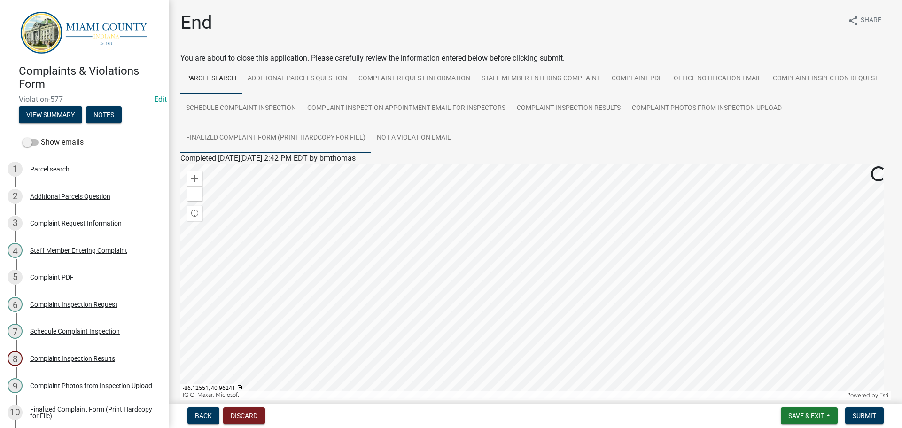
click at [310, 138] on link "Finalized Complaint Form (Print Hardcopy for File)" at bounding box center [275, 138] width 191 height 30
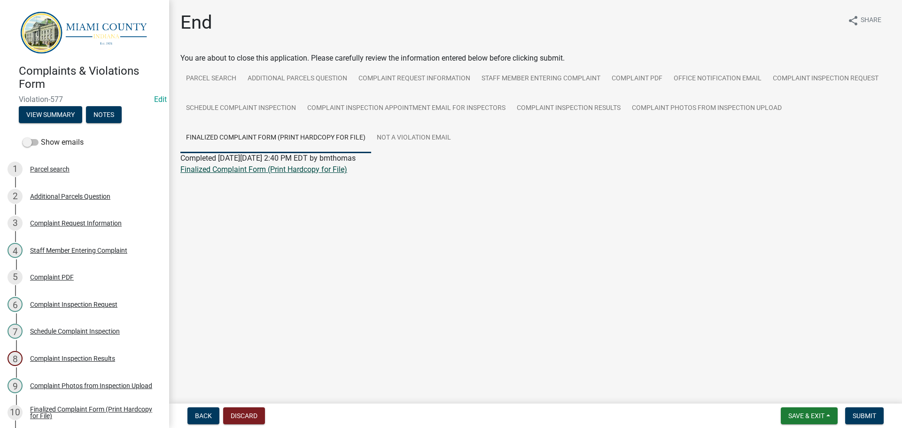
click at [304, 171] on link "Finalized Complaint Form (Print Hardcopy for File)" at bounding box center [263, 169] width 167 height 9
click at [213, 279] on main "End share Share You are about to close this application. Please carefully revie…" at bounding box center [535, 200] width 733 height 400
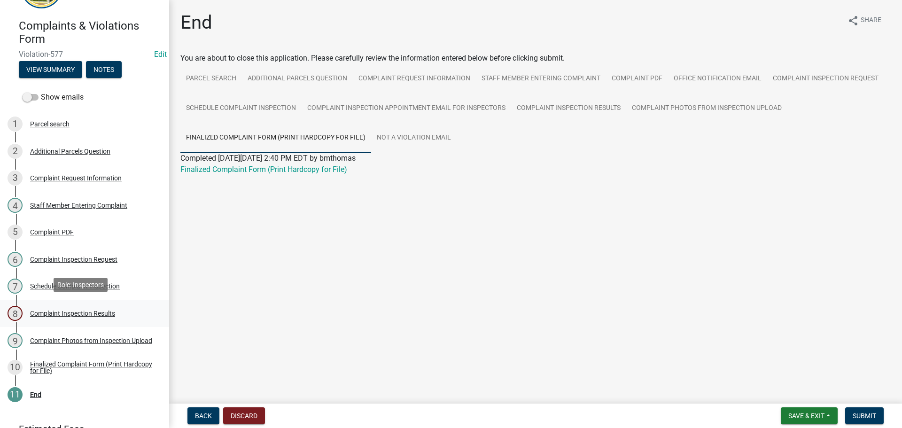
scroll to position [89, 0]
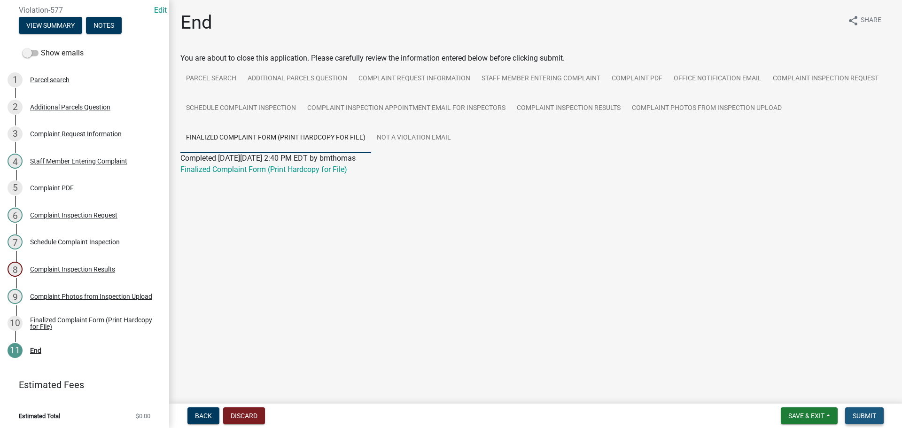
click at [866, 419] on span "Submit" at bounding box center [864, 416] width 23 height 8
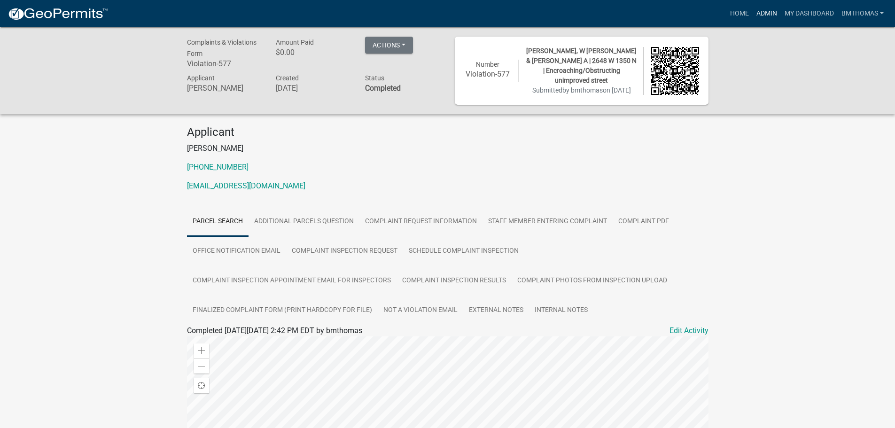
click at [771, 17] on link "Admin" at bounding box center [767, 14] width 28 height 18
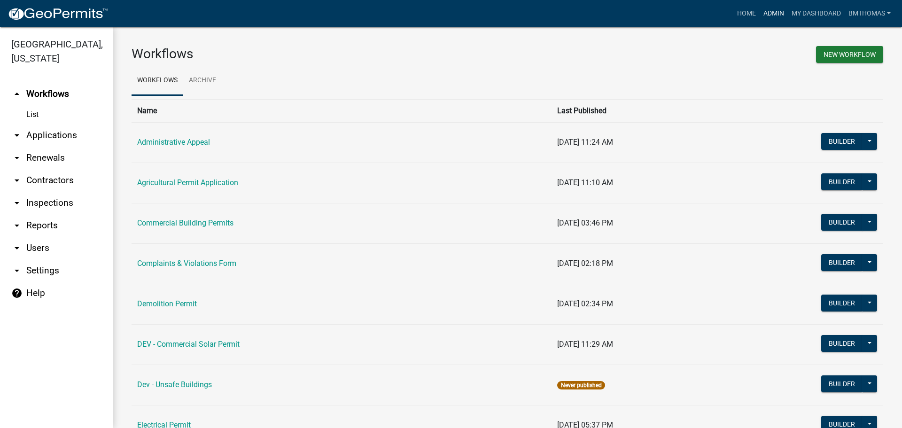
click at [772, 12] on link "Admin" at bounding box center [774, 14] width 28 height 18
click at [52, 124] on link "arrow_drop_down Applications" at bounding box center [56, 135] width 113 height 23
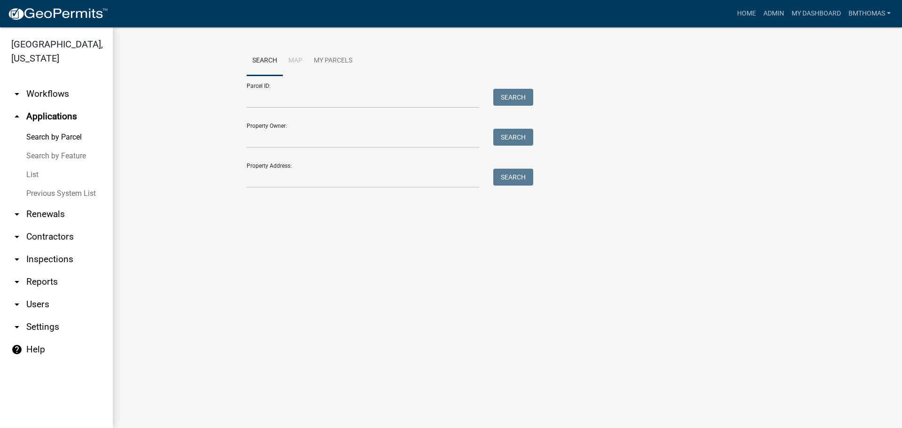
click at [38, 165] on link "List" at bounding box center [56, 174] width 113 height 19
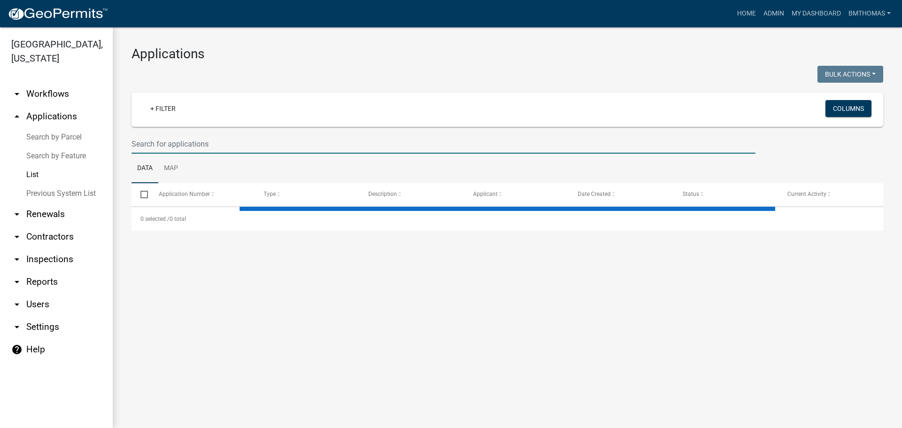
click at [165, 141] on input "text" at bounding box center [444, 143] width 624 height 19
select select "3: 100"
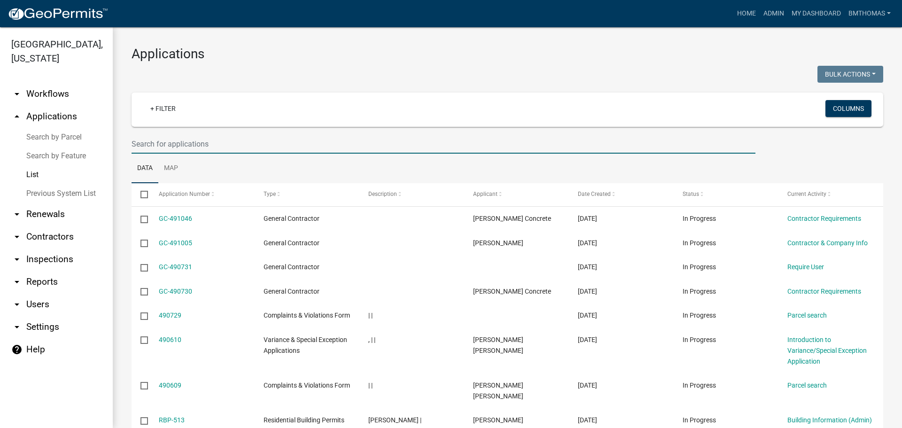
type input "o"
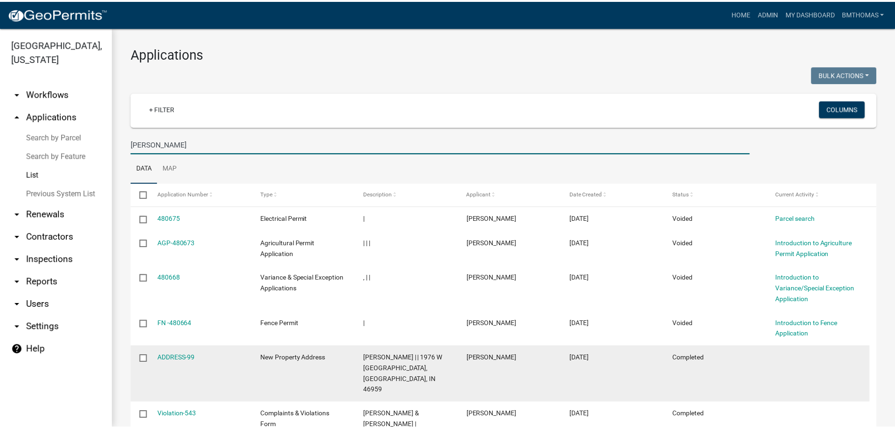
scroll to position [47, 0]
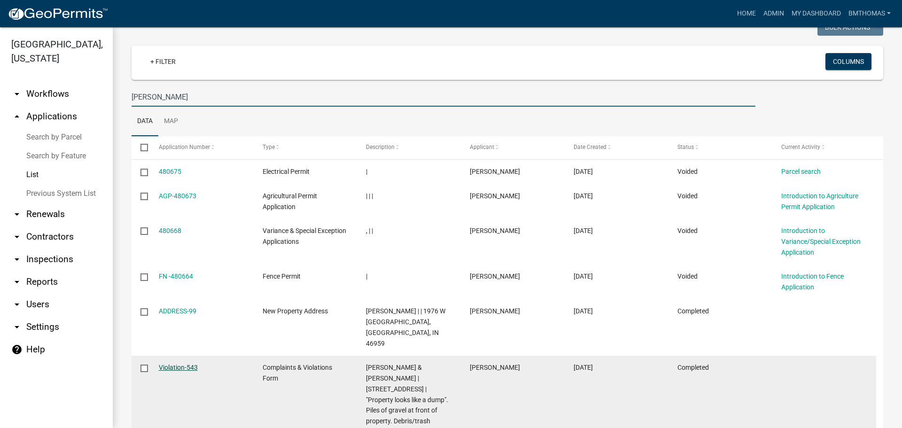
type input "[PERSON_NAME]"
click at [164, 364] on link "Violation-543" at bounding box center [178, 368] width 39 height 8
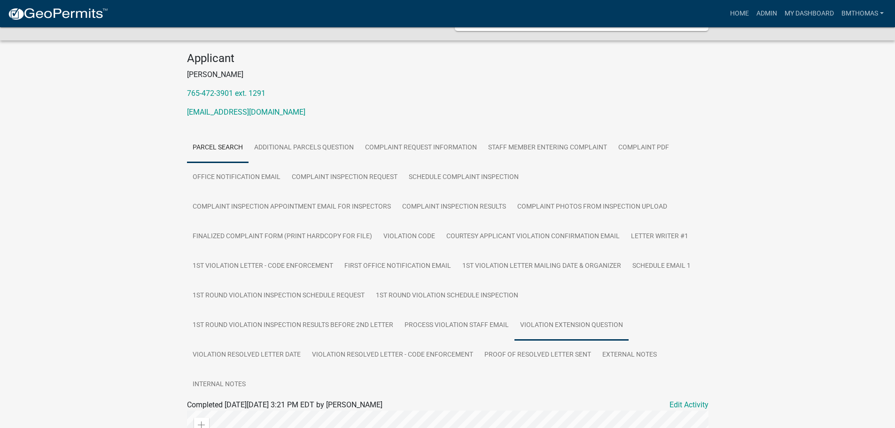
scroll to position [94, 0]
click at [436, 359] on link "Violation Resolved Letter - Code Enforcement" at bounding box center [392, 355] width 172 height 30
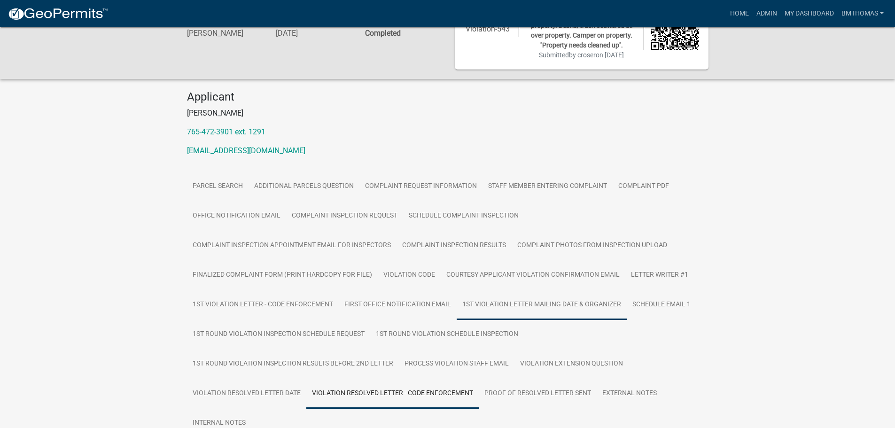
scroll to position [0, 0]
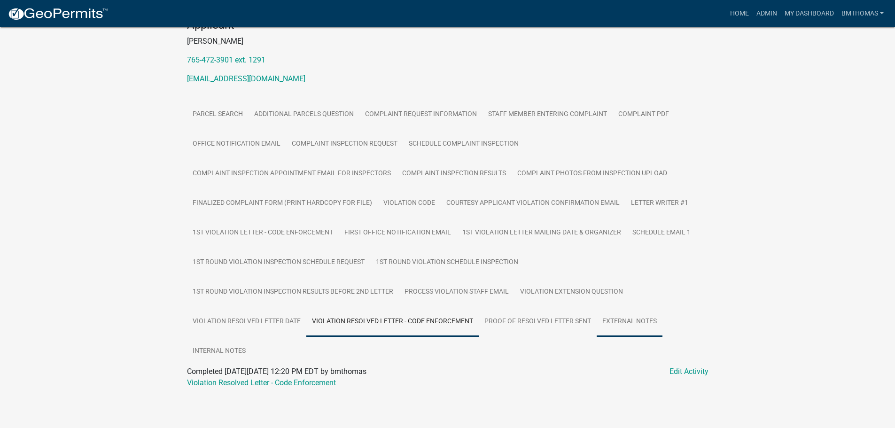
click at [619, 319] on link "External Notes" at bounding box center [630, 322] width 66 height 30
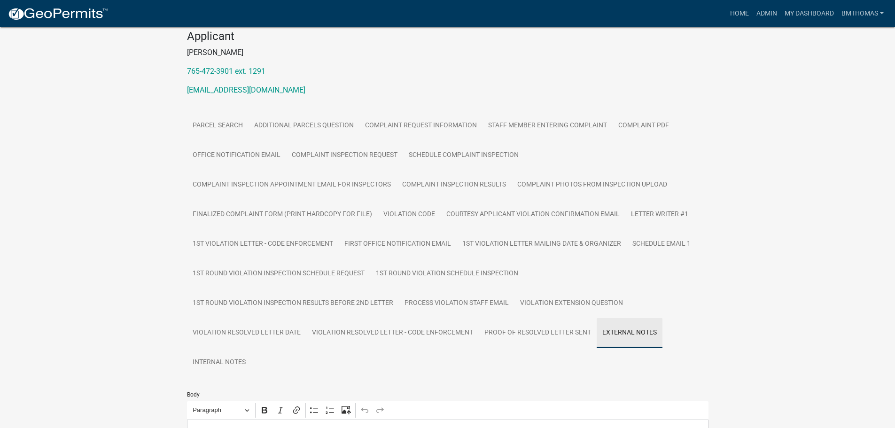
scroll to position [127, 0]
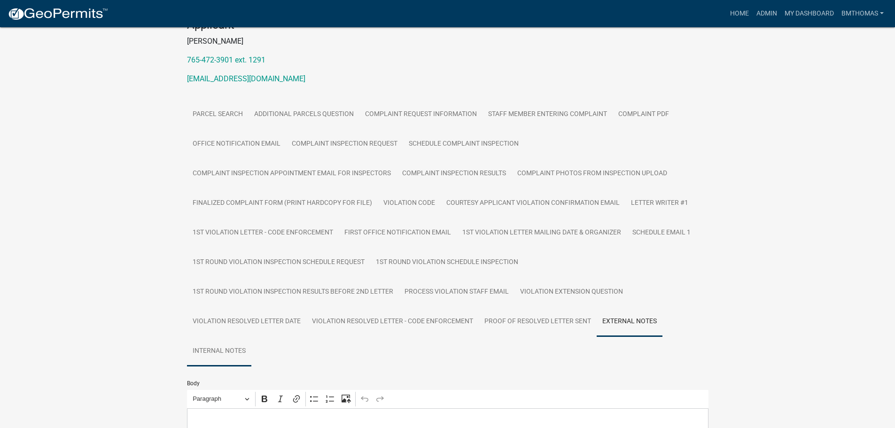
click at [202, 350] on link "Internal Notes" at bounding box center [219, 351] width 64 height 30
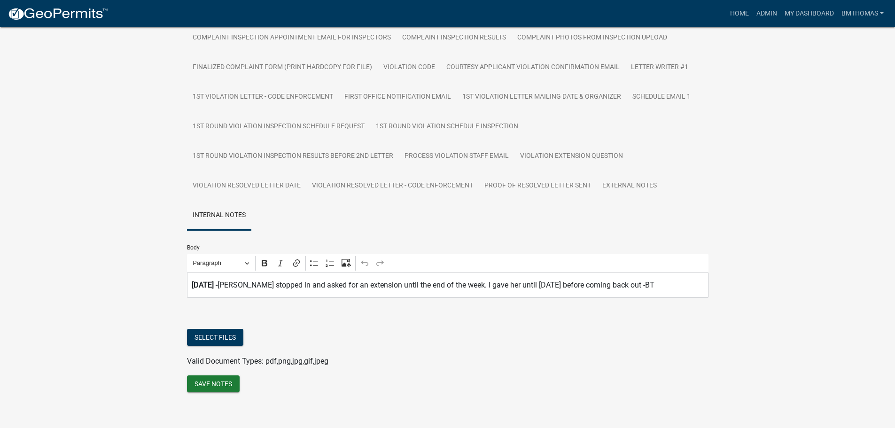
scroll to position [269, 0]
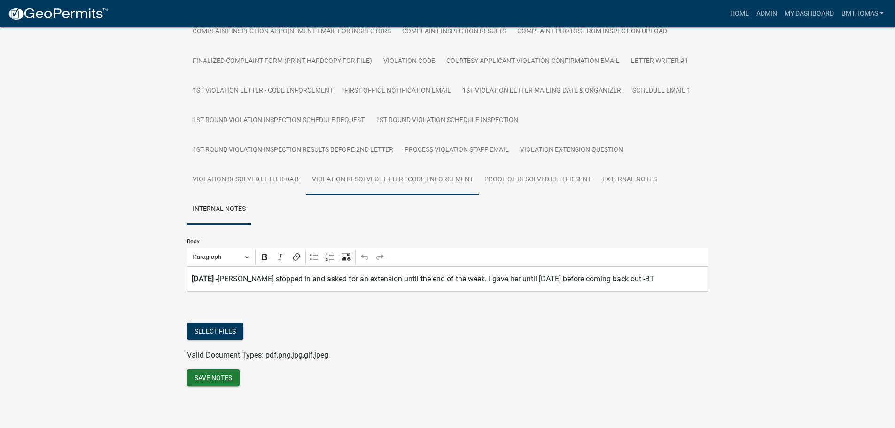
click at [380, 175] on link "Violation Resolved Letter - Code Enforcement" at bounding box center [392, 180] width 172 height 30
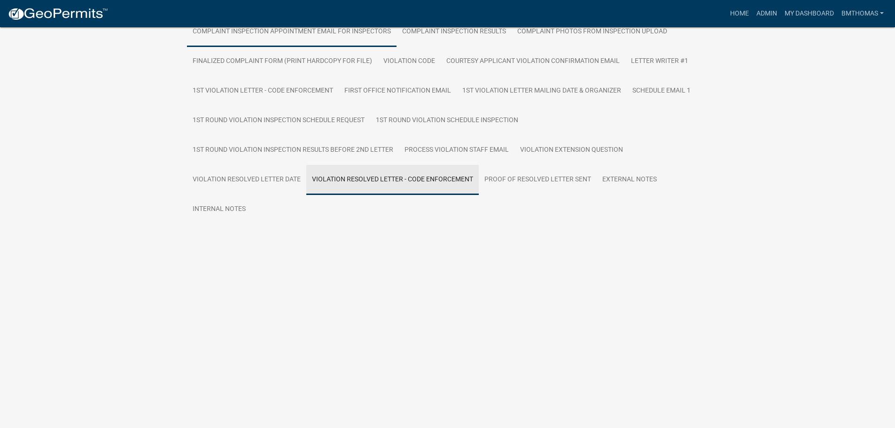
scroll to position [127, 0]
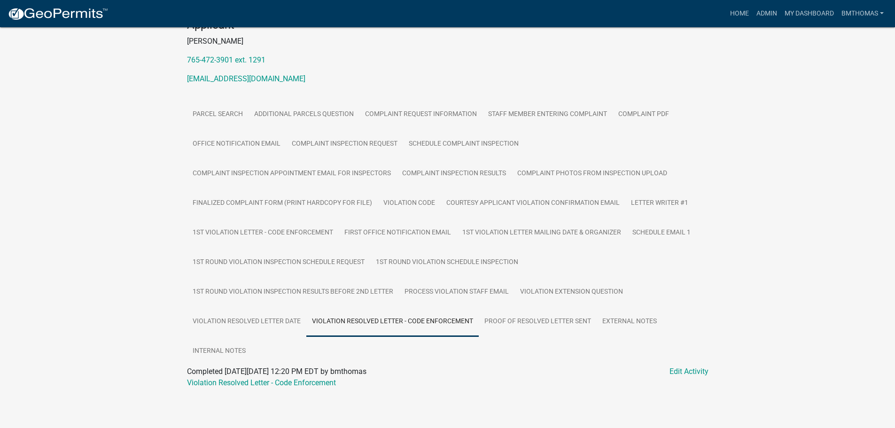
click at [258, 378] on div "Violation Resolved Letter - Code Enforcement" at bounding box center [448, 382] width 536 height 11
click at [258, 382] on link "Violation Resolved Letter - Code Enforcement" at bounding box center [261, 382] width 149 height 9
click at [758, 13] on link "Admin" at bounding box center [767, 14] width 28 height 18
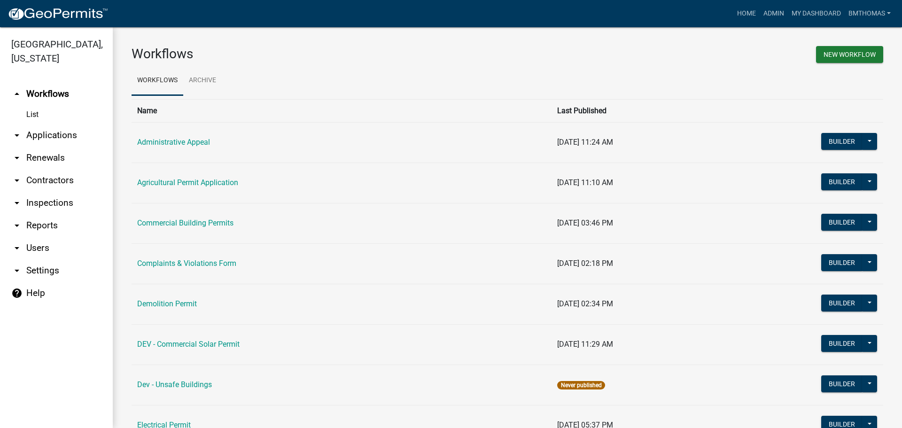
click at [56, 124] on link "arrow_drop_down Applications" at bounding box center [56, 135] width 113 height 23
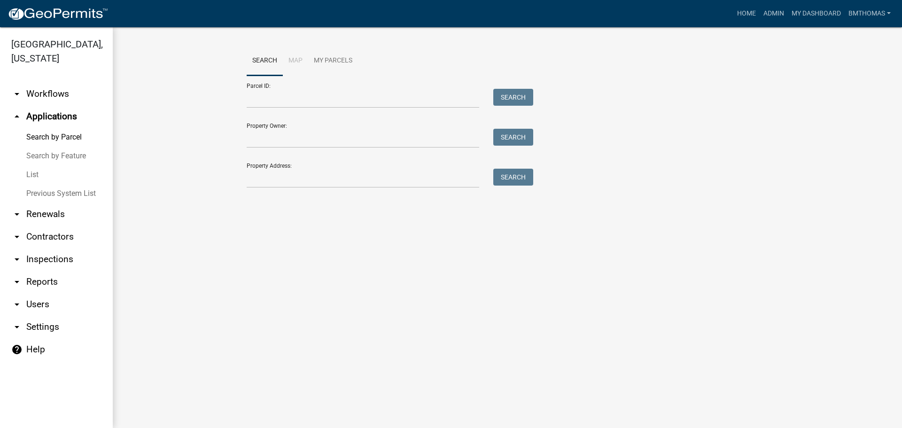
click at [37, 165] on link "List" at bounding box center [56, 174] width 113 height 19
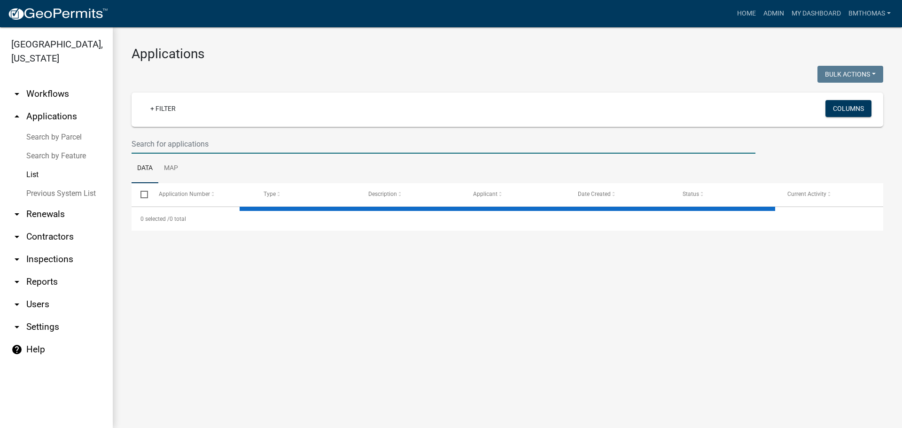
click at [173, 142] on input "text" at bounding box center [444, 143] width 624 height 19
type input "la"
select select "3: 100"
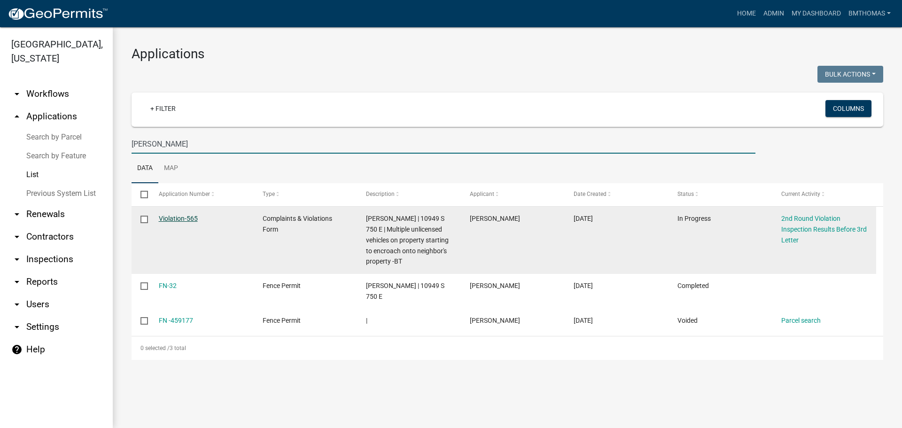
type input "[PERSON_NAME]"
click at [175, 220] on link "Violation-565" at bounding box center [178, 219] width 39 height 8
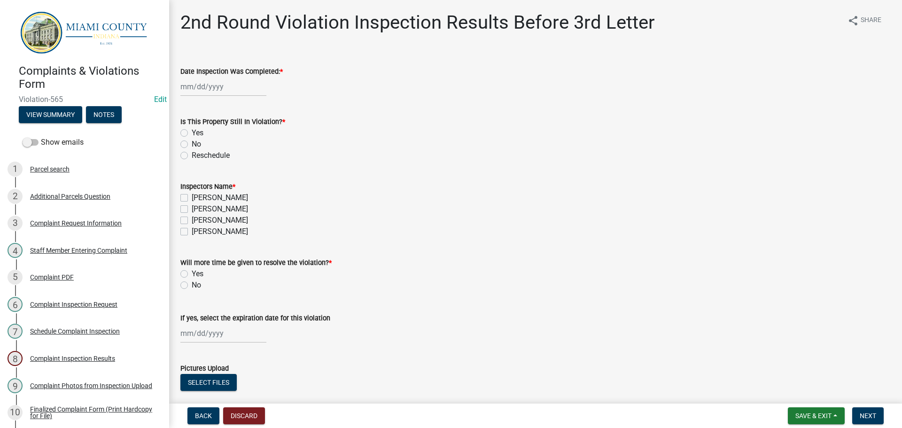
click at [208, 84] on div at bounding box center [223, 86] width 86 height 19
select select "10"
select select "2025"
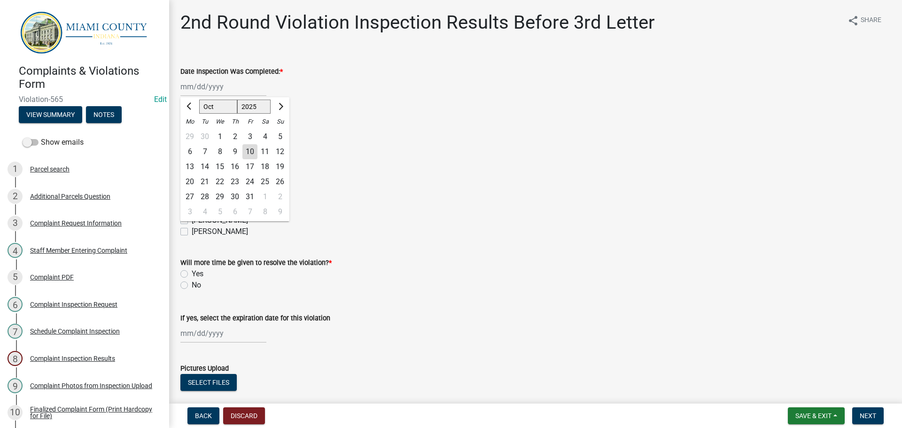
click at [246, 151] on div "10" at bounding box center [249, 151] width 15 height 15
type input "[DATE]"
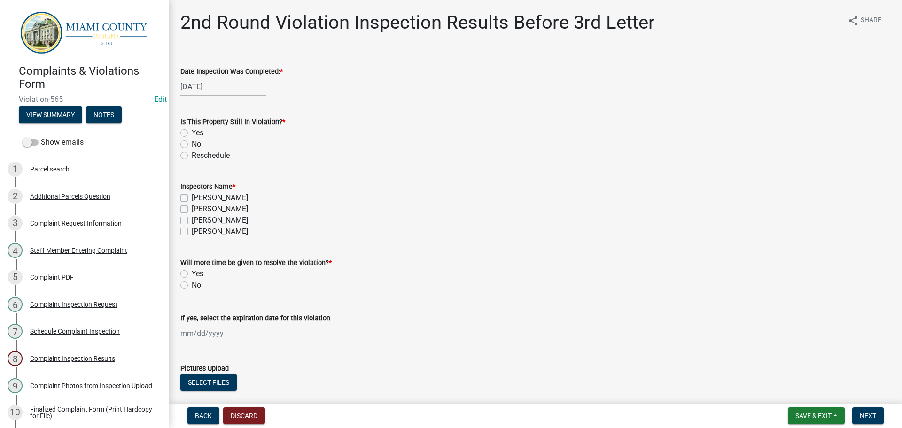
click at [192, 145] on label "No" at bounding box center [196, 144] width 9 height 11
click at [192, 145] on input "No" at bounding box center [195, 142] width 6 height 6
radio input "true"
click at [192, 218] on label "[PERSON_NAME]" at bounding box center [220, 220] width 56 height 11
click at [192, 218] on input "[PERSON_NAME]" at bounding box center [195, 218] width 6 height 6
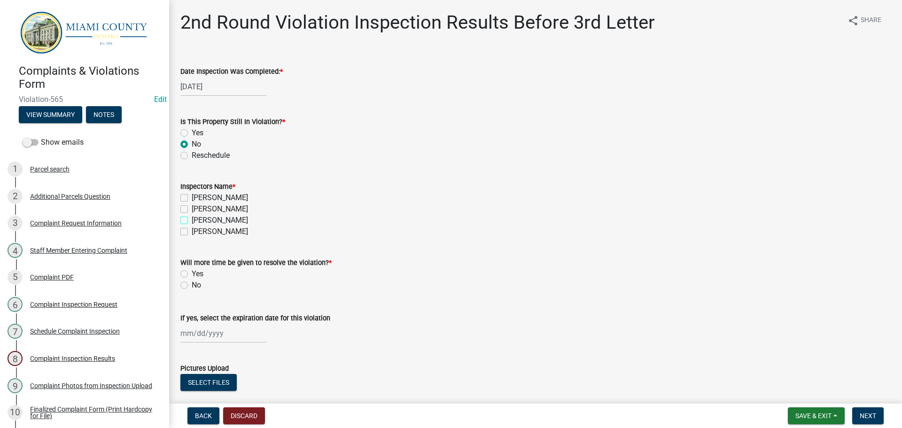
checkbox input "true"
checkbox input "false"
checkbox input "true"
checkbox input "false"
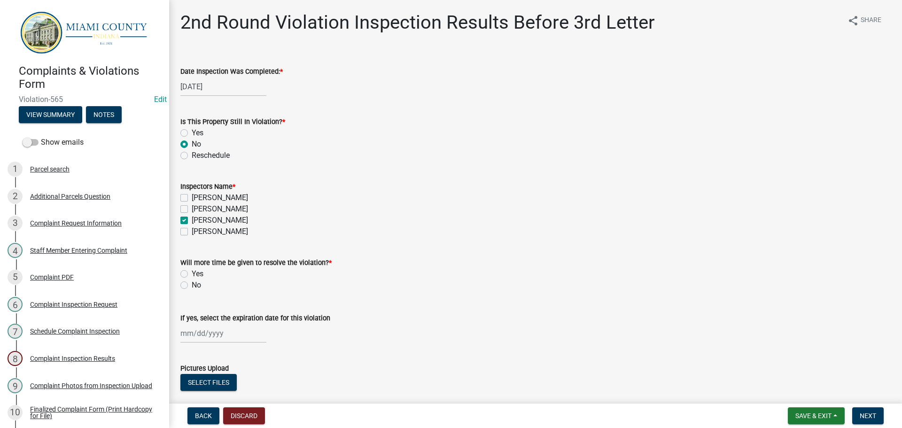
click at [192, 284] on label "No" at bounding box center [196, 285] width 9 height 11
click at [192, 284] on input "No" at bounding box center [195, 283] width 6 height 6
radio input "true"
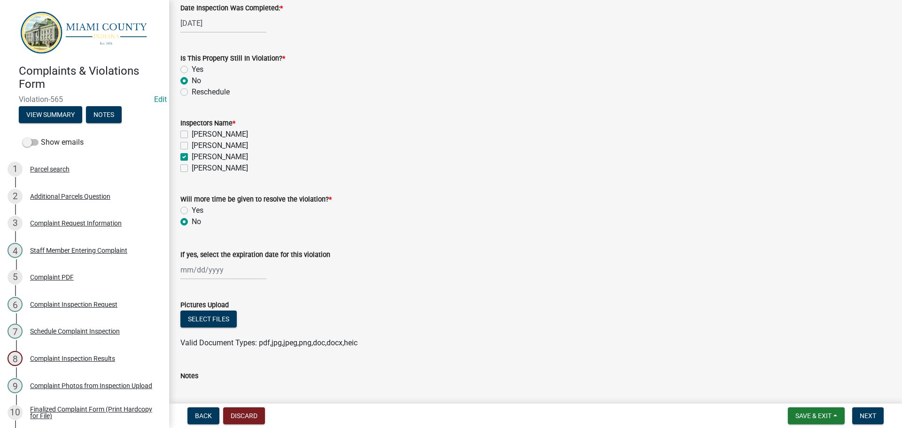
scroll to position [133, 0]
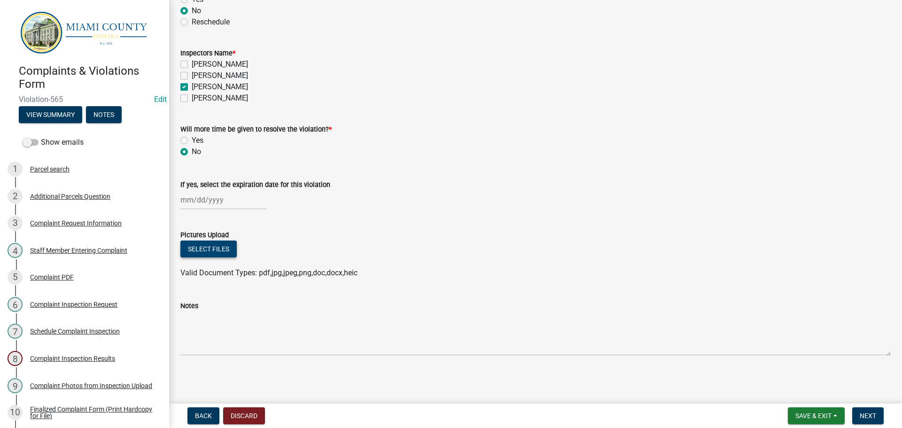
click at [208, 248] on button "Select files" at bounding box center [208, 249] width 56 height 17
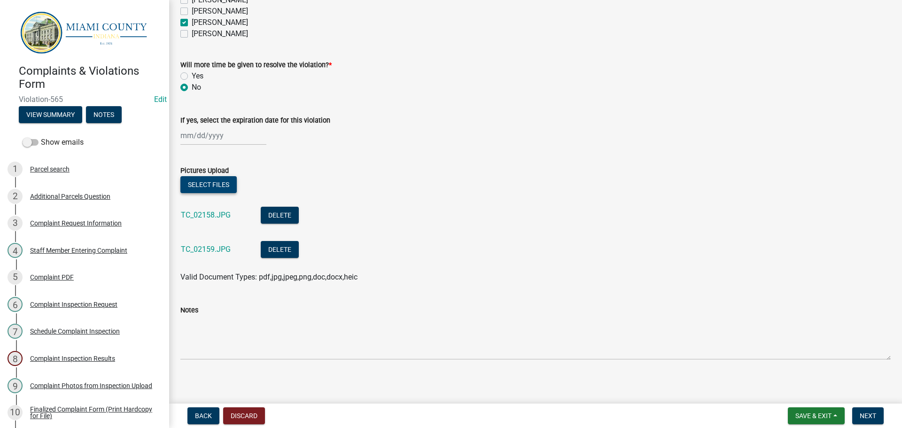
scroll to position [202, 0]
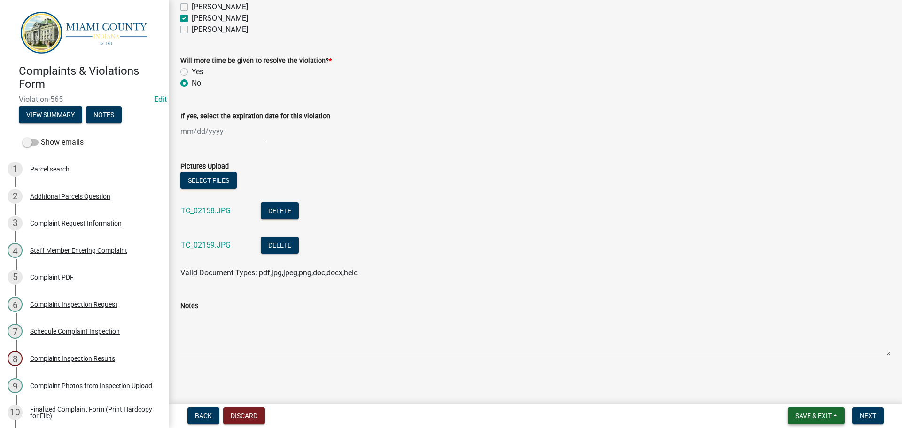
drag, startPoint x: 821, startPoint y: 410, endPoint x: 841, endPoint y: 413, distance: 19.9
drag, startPoint x: 841, startPoint y: 413, endPoint x: 872, endPoint y: 414, distance: 31.5
click at [872, 414] on span "Next" at bounding box center [868, 416] width 16 height 8
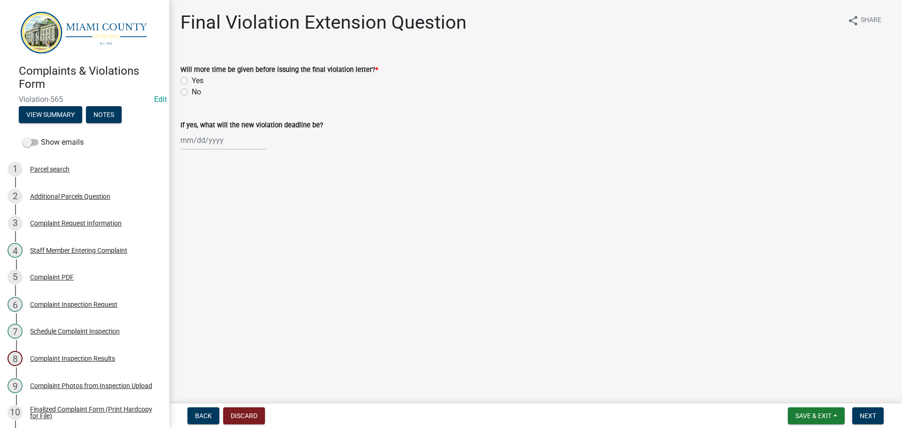
click at [192, 90] on label "No" at bounding box center [196, 91] width 9 height 11
click at [192, 90] on input "No" at bounding box center [195, 89] width 6 height 6
radio input "true"
click at [858, 413] on button "Next" at bounding box center [867, 415] width 31 height 17
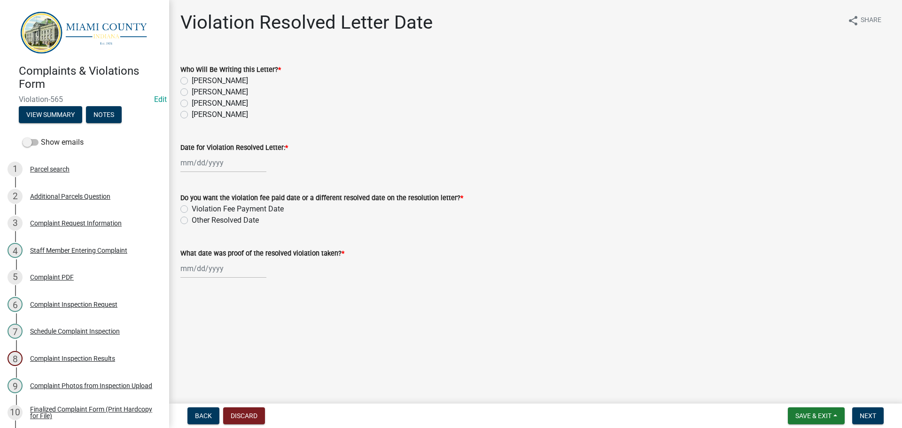
click at [192, 102] on label "[PERSON_NAME]" at bounding box center [220, 103] width 56 height 11
click at [192, 102] on input "[PERSON_NAME]" at bounding box center [195, 101] width 6 height 6
radio input "true"
click at [199, 157] on div at bounding box center [223, 162] width 86 height 19
select select "10"
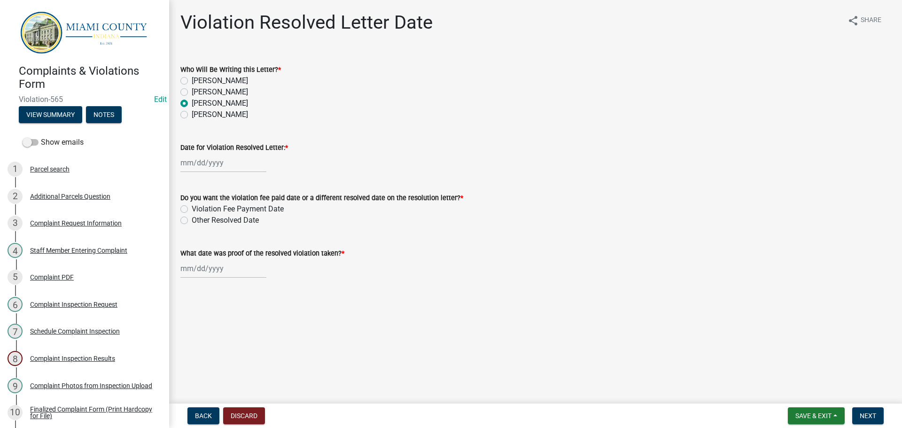
select select "2025"
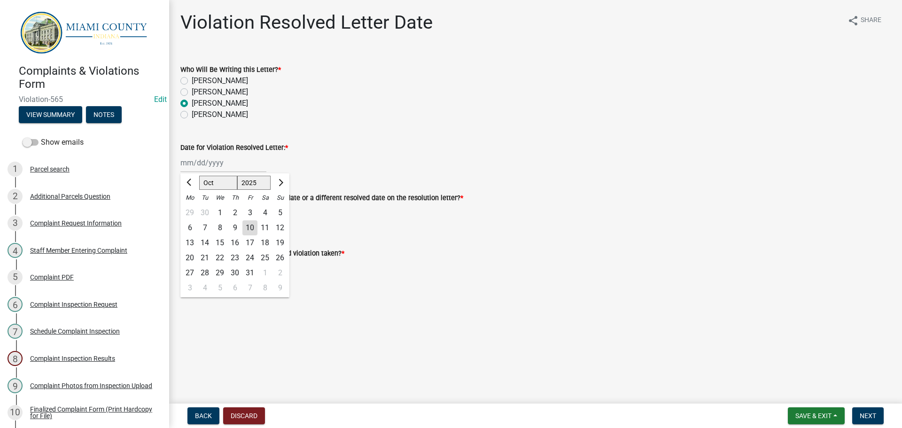
click at [250, 231] on div "10" at bounding box center [249, 227] width 15 height 15
type input "[DATE]"
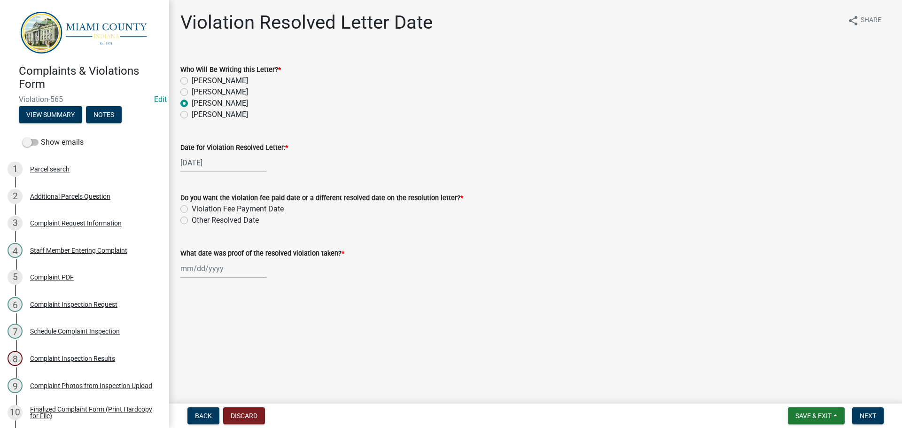
click at [192, 220] on label "Other Resolved Date" at bounding box center [225, 220] width 67 height 11
click at [192, 220] on input "Other Resolved Date" at bounding box center [195, 218] width 6 height 6
radio input "true"
click at [200, 271] on div at bounding box center [223, 268] width 86 height 19
select select "10"
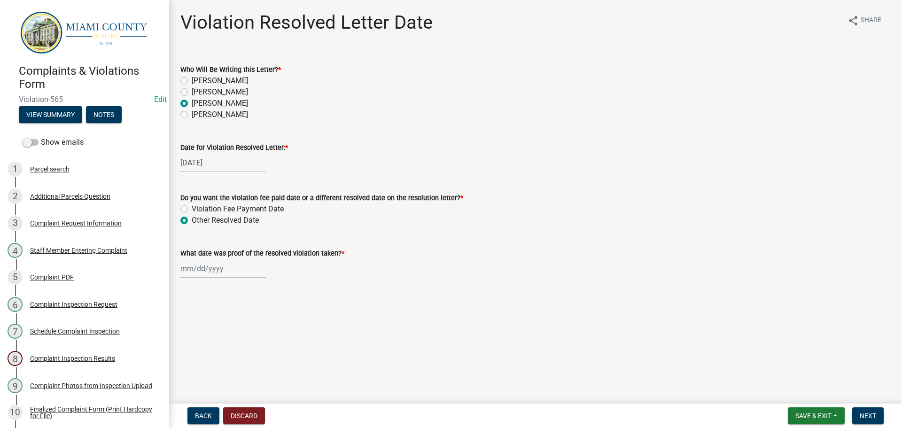
select select "2025"
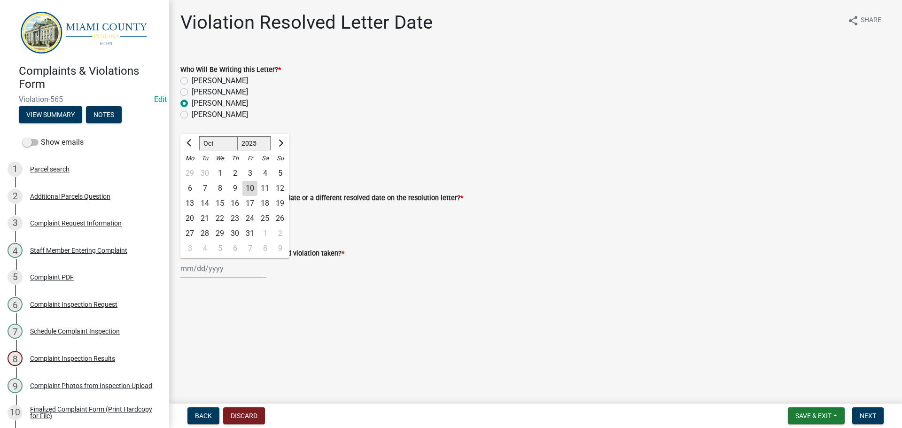
click at [252, 192] on div "10" at bounding box center [249, 188] width 15 height 15
type input "[DATE]"
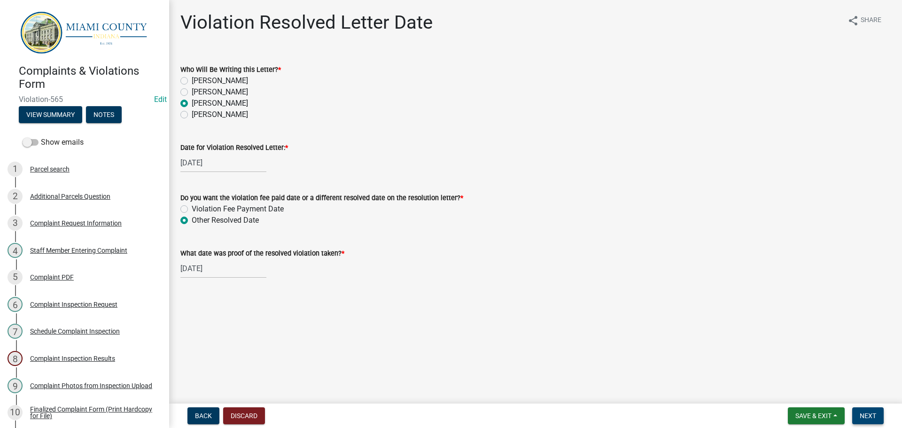
click at [880, 412] on button "Next" at bounding box center [867, 415] width 31 height 17
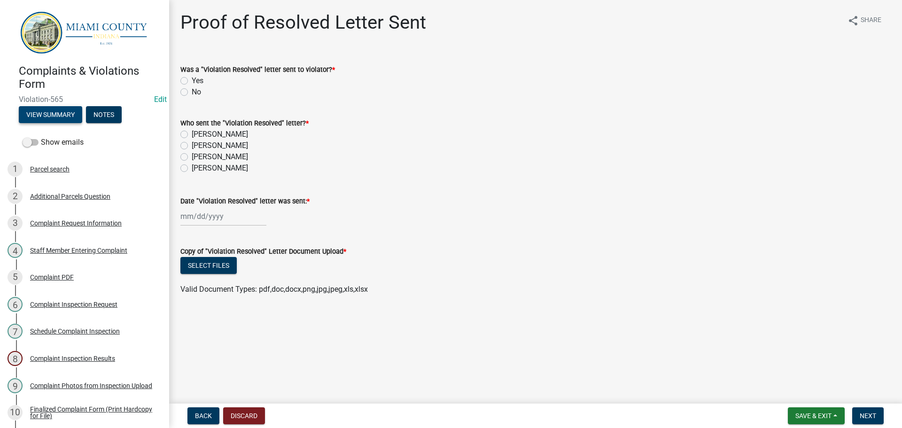
click at [64, 117] on button "View Summary" at bounding box center [50, 114] width 63 height 17
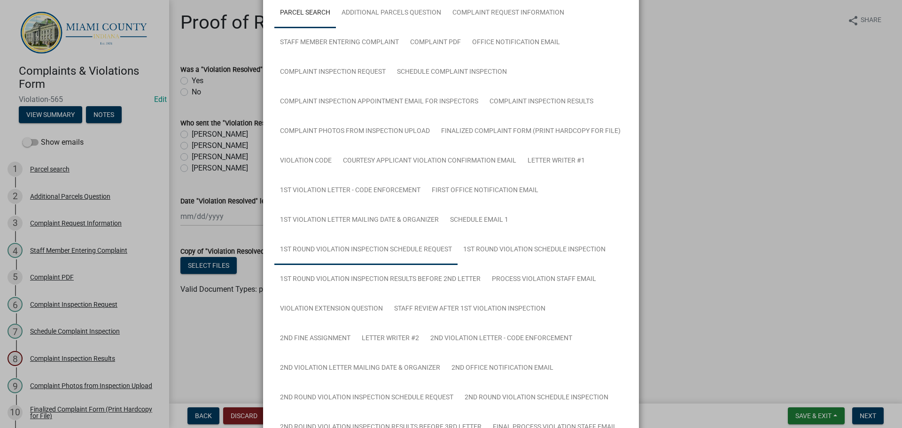
scroll to position [188, 0]
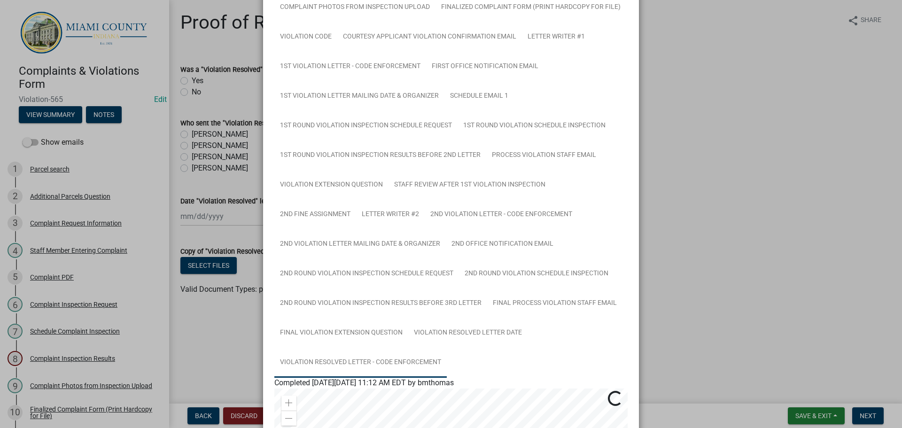
click at [362, 370] on link "Violation Resolved Letter - Code Enforcement" at bounding box center [360, 363] width 172 height 30
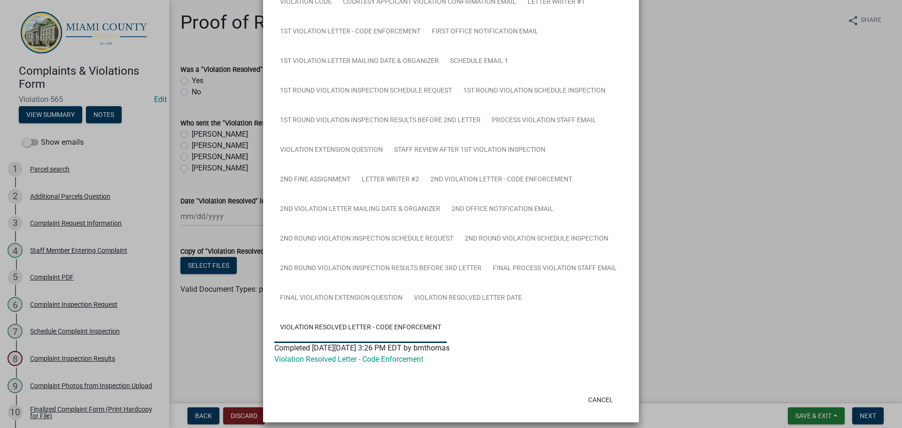
scroll to position [230, 0]
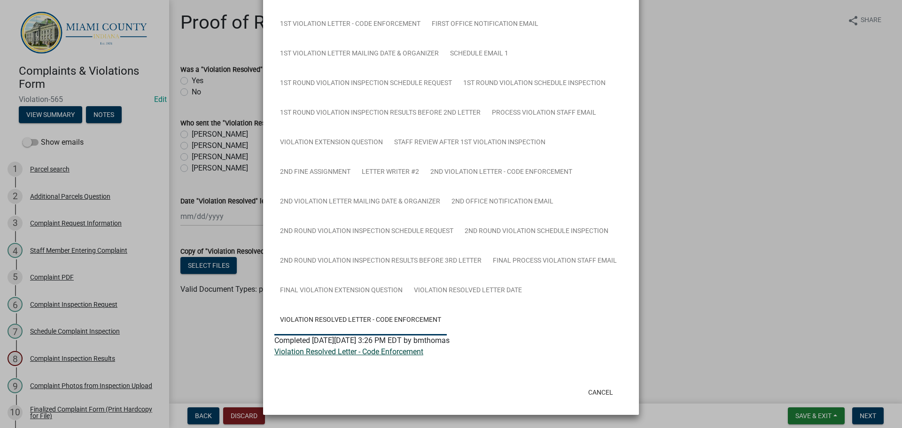
click at [388, 354] on link "Violation Resolved Letter - Code Enforcement" at bounding box center [348, 351] width 149 height 9
click at [602, 394] on button "Cancel" at bounding box center [601, 392] width 40 height 17
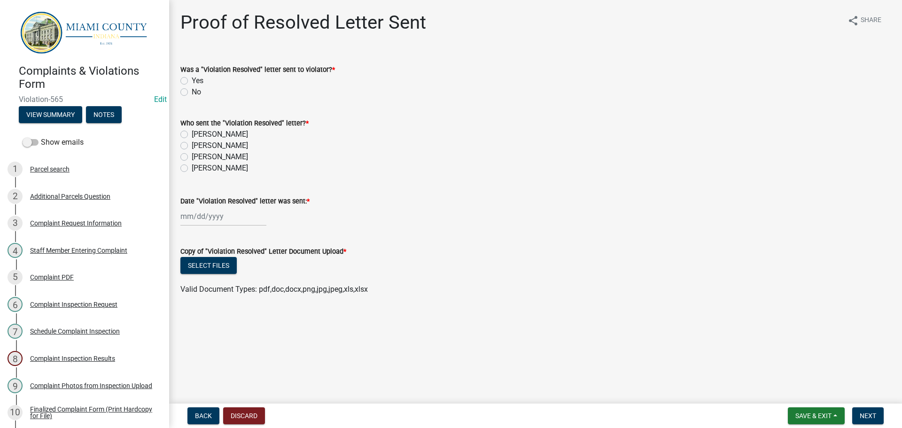
click at [784, 417] on form "Save & Exit Save Save & Exit Next" at bounding box center [835, 415] width 103 height 17
click at [795, 413] on span "Save & Exit" at bounding box center [813, 416] width 36 height 8
click at [801, 396] on button "Save & Exit" at bounding box center [807, 391] width 75 height 23
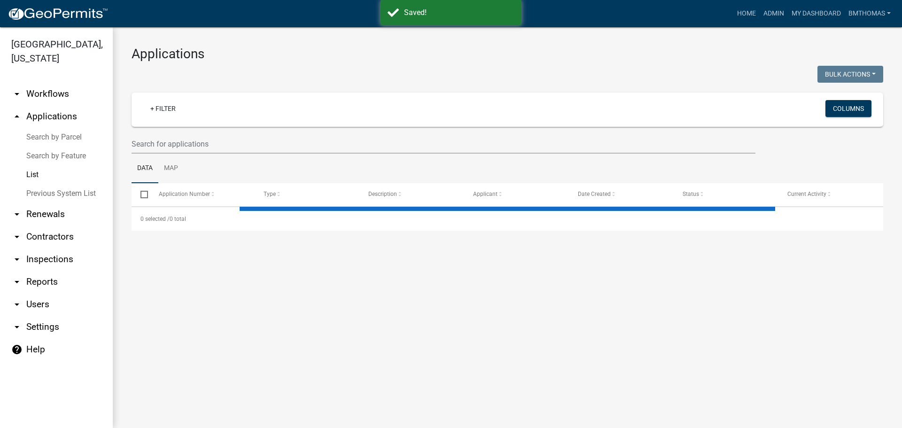
select select "3: 100"
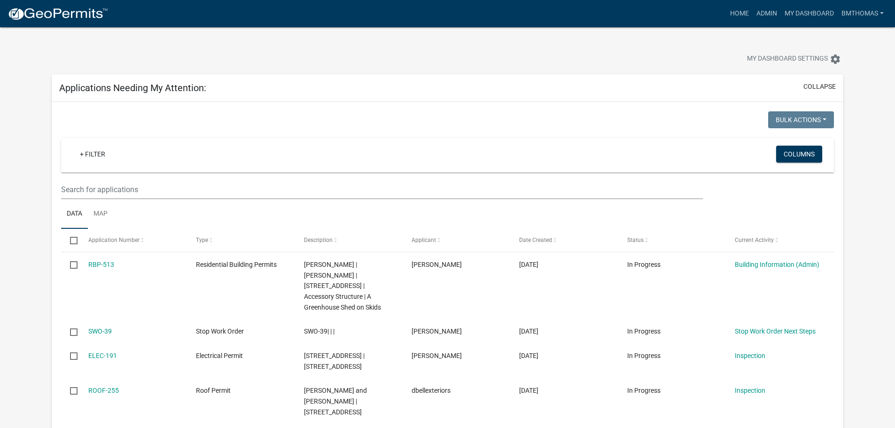
click at [162, 181] on wm-filter-builder "+ Filter Columns" at bounding box center [447, 168] width 773 height 61
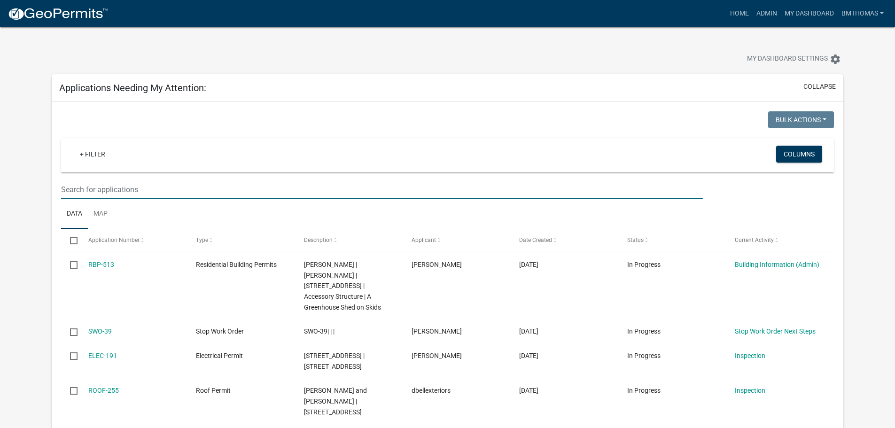
click at [155, 193] on input "text" at bounding box center [381, 189] width 641 height 19
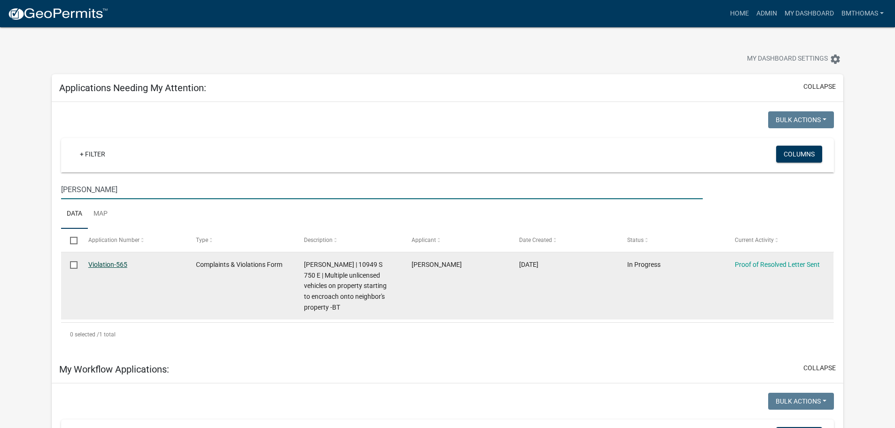
type input "[PERSON_NAME]"
click at [97, 264] on link "Violation-565" at bounding box center [107, 265] width 39 height 8
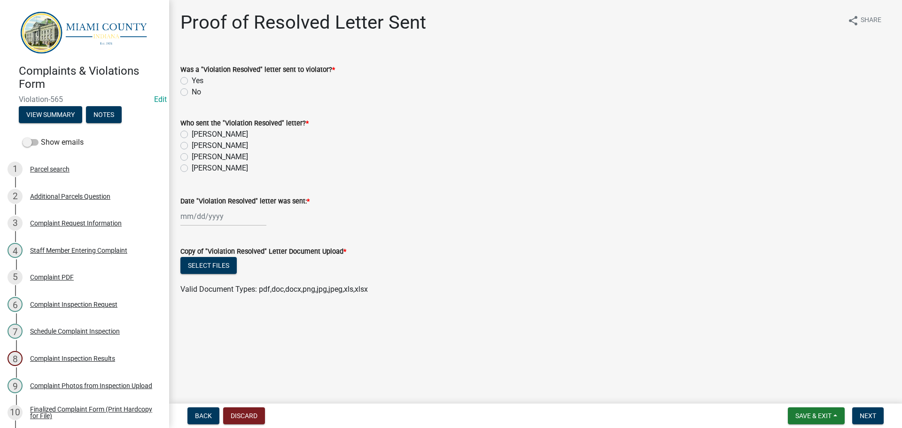
click at [192, 82] on label "Yes" at bounding box center [198, 80] width 12 height 11
click at [192, 81] on input "Yes" at bounding box center [195, 78] width 6 height 6
radio input "true"
click at [192, 157] on label "[PERSON_NAME]" at bounding box center [220, 156] width 56 height 11
click at [192, 157] on input "[PERSON_NAME]" at bounding box center [195, 154] width 6 height 6
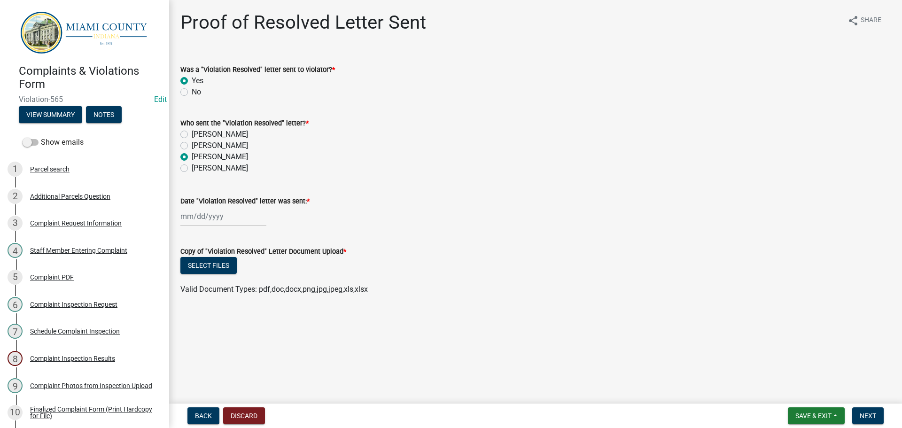
radio input "true"
click at [231, 218] on div at bounding box center [223, 216] width 86 height 19
select select "10"
select select "2025"
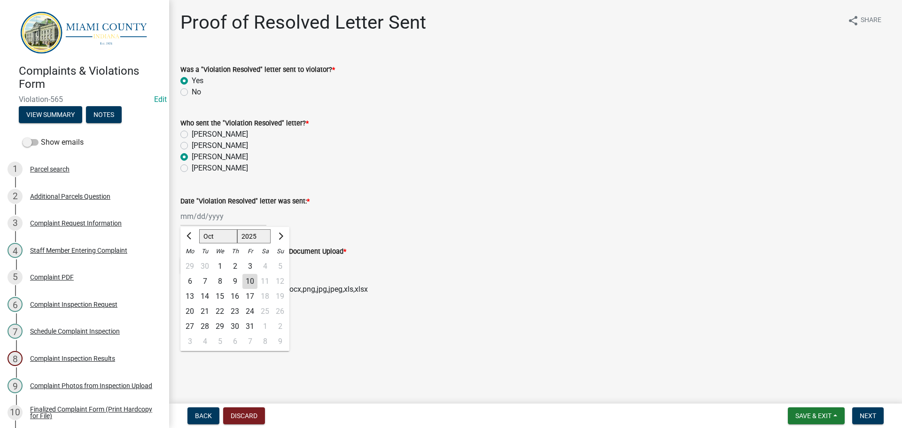
click at [249, 280] on div "10" at bounding box center [249, 281] width 15 height 15
type input "[DATE]"
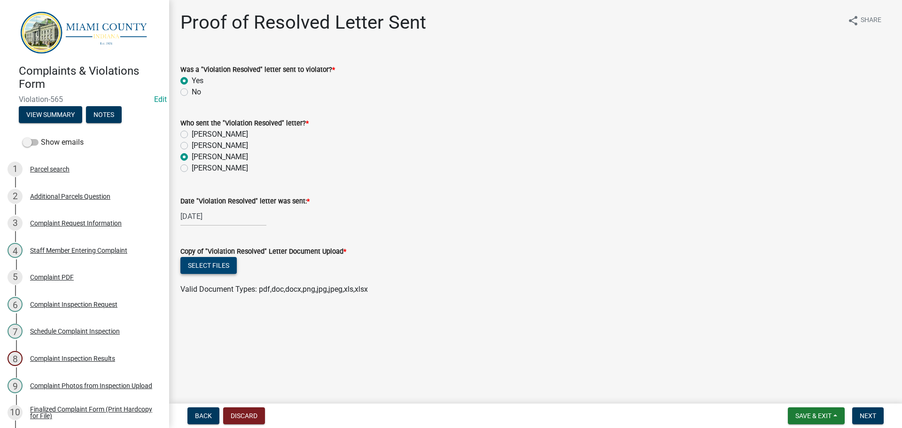
click at [230, 268] on button "Select files" at bounding box center [208, 265] width 56 height 17
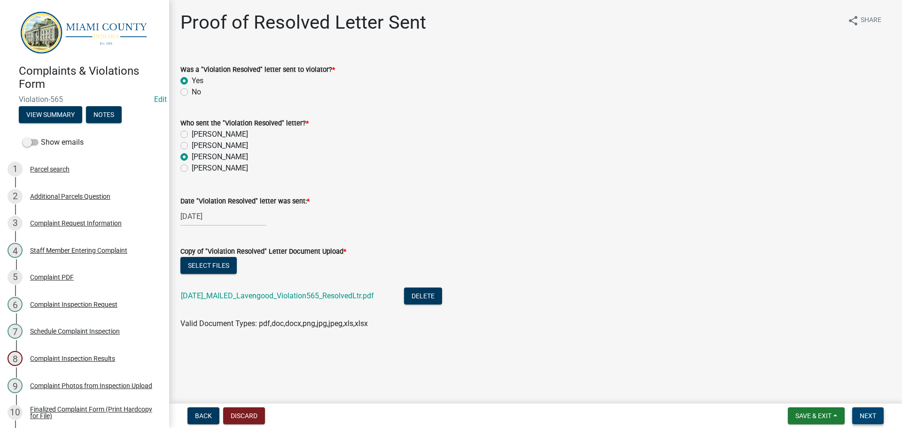
click at [860, 415] on span "Next" at bounding box center [868, 416] width 16 height 8
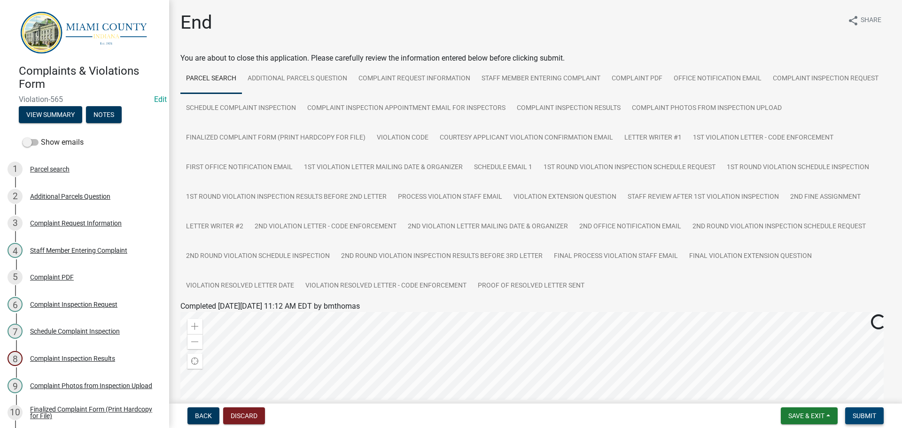
click at [863, 420] on button "Submit" at bounding box center [864, 415] width 39 height 17
